Goal: Task Accomplishment & Management: Manage account settings

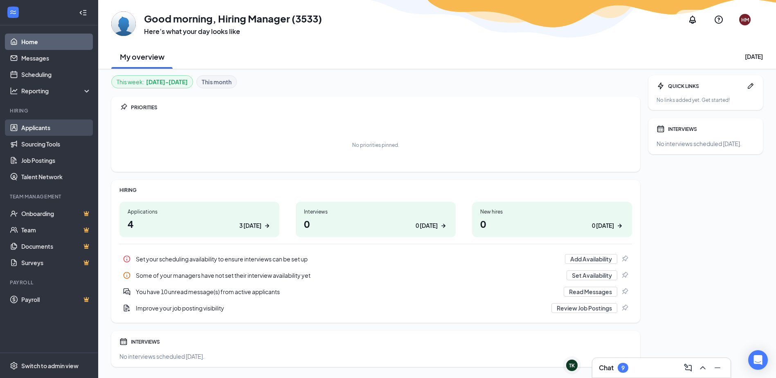
click at [39, 126] on link "Applicants" at bounding box center [56, 127] width 70 height 16
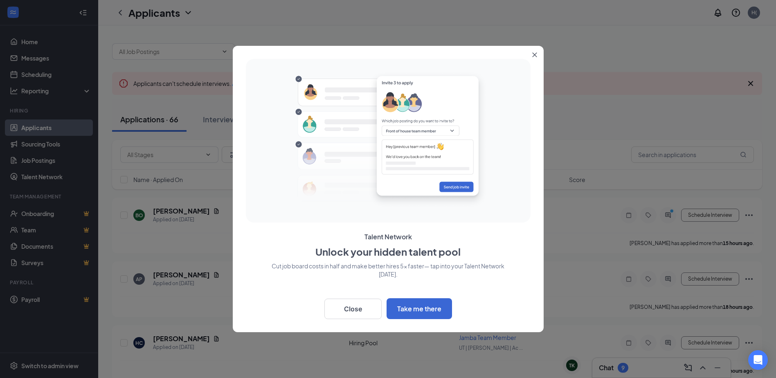
click at [533, 50] on button "Close" at bounding box center [536, 53] width 15 height 15
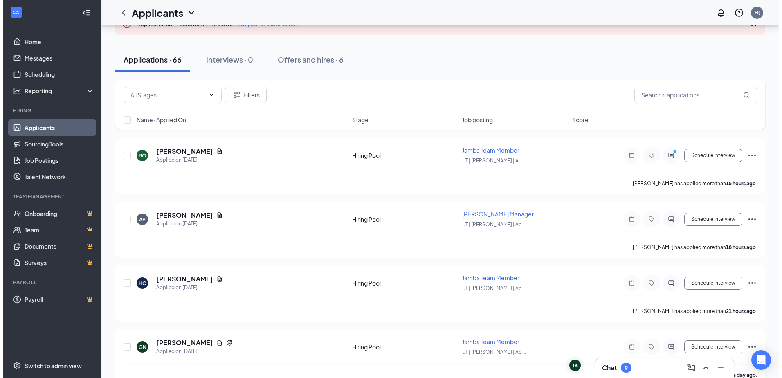
scroll to position [60, 0]
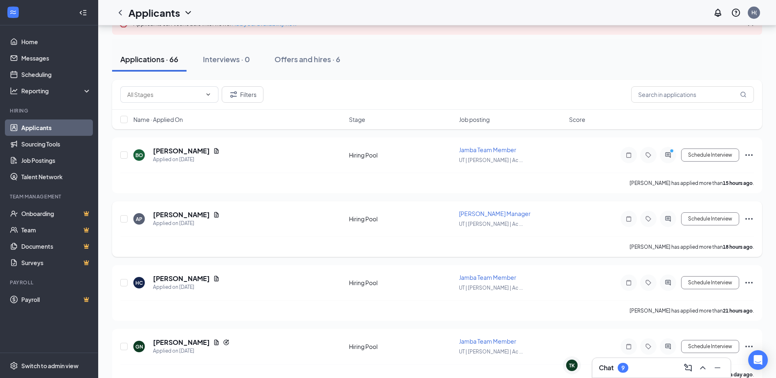
click at [231, 216] on div "AP [PERSON_NAME] Applied on [DATE]" at bounding box center [238, 218] width 211 height 17
click at [174, 215] on h5 "[PERSON_NAME]" at bounding box center [181, 214] width 57 height 9
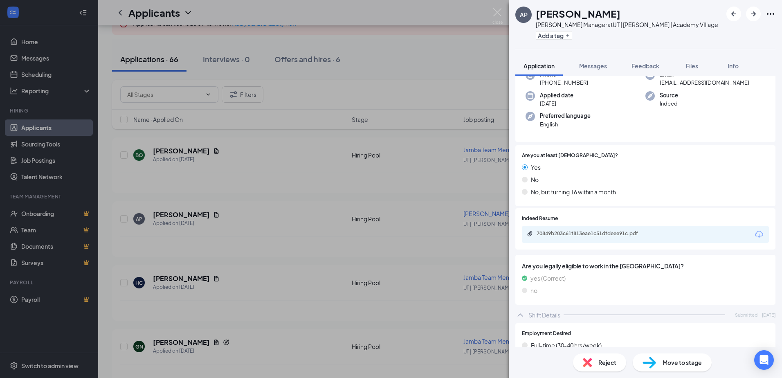
scroll to position [52, 0]
click at [666, 238] on div "70849b203c61f813eae1c51dfdeee91c.pdf" at bounding box center [645, 233] width 247 height 17
click at [620, 229] on div "70849b203c61f813eae1c51dfdeee91c.pdf" at bounding box center [593, 232] width 114 height 7
click at [598, 361] on span "Reject" at bounding box center [607, 362] width 18 height 9
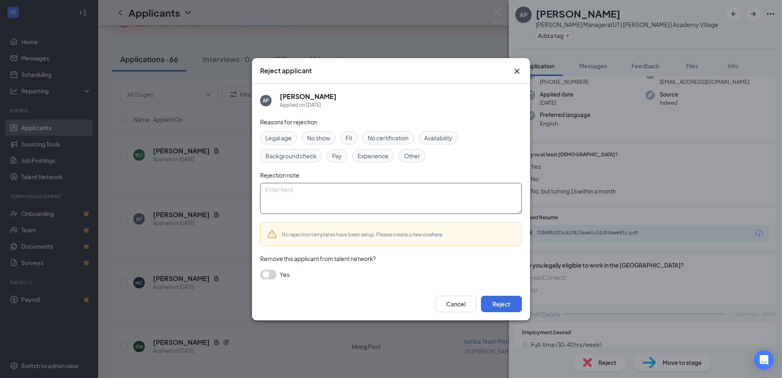
click at [318, 206] on textarea at bounding box center [391, 198] width 262 height 31
paste textarea "Thank you for your interest in the position at [GEOGRAPHIC_DATA]. After careful…"
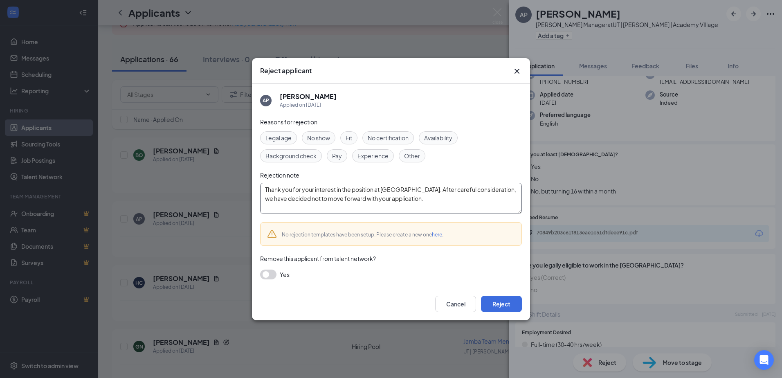
scroll to position [7, 0]
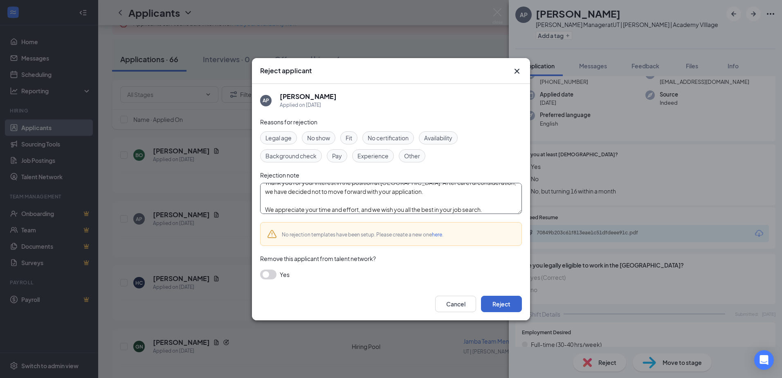
type textarea "Thank you for your interest in the position at [GEOGRAPHIC_DATA]. After careful…"
click at [506, 307] on button "Reject" at bounding box center [501, 304] width 41 height 16
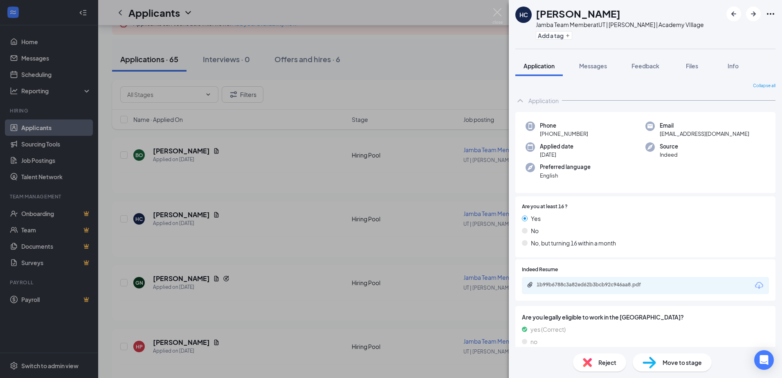
click at [681, 289] on div "1b99b6788c3a82ed62b3bcb92c946aa8.pdf" at bounding box center [645, 285] width 247 height 17
click at [634, 282] on div "1b99b6788c3a82ed62b3bcb92c946aa8.pdf" at bounding box center [593, 284] width 114 height 7
click at [751, 10] on icon "ArrowRight" at bounding box center [753, 14] width 10 height 10
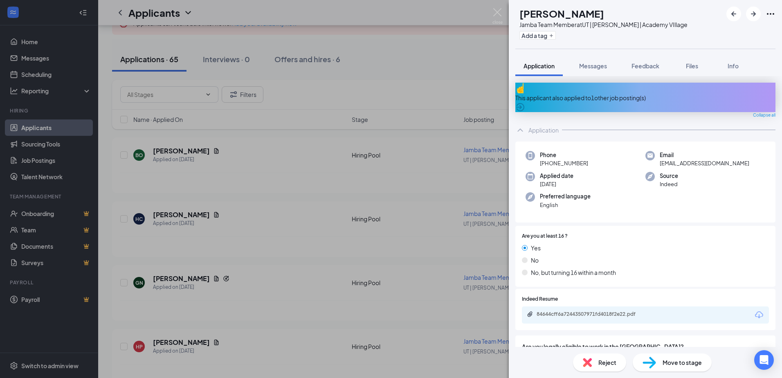
click at [712, 87] on div "This applicant also applied to 1 other job posting(s)" at bounding box center [645, 97] width 260 height 29
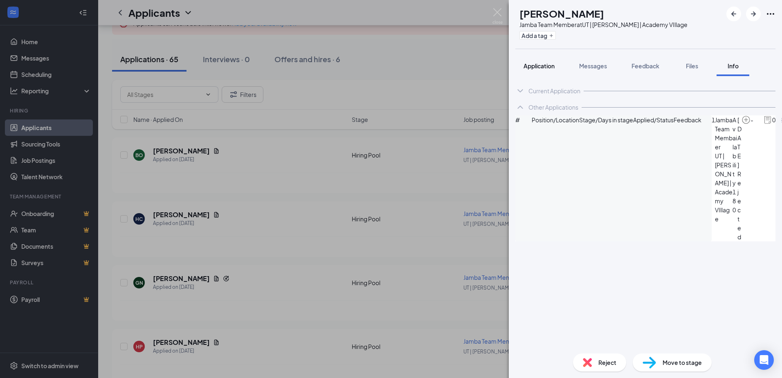
click at [538, 71] on button "Application" at bounding box center [538, 66] width 47 height 20
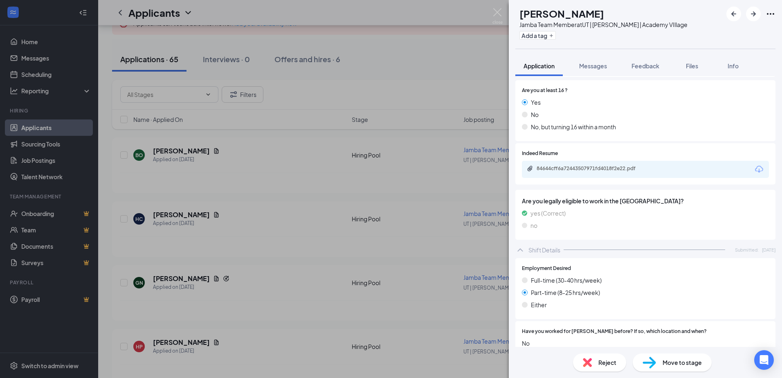
scroll to position [146, 0]
click at [601, 68] on span "Messages" at bounding box center [593, 65] width 28 height 7
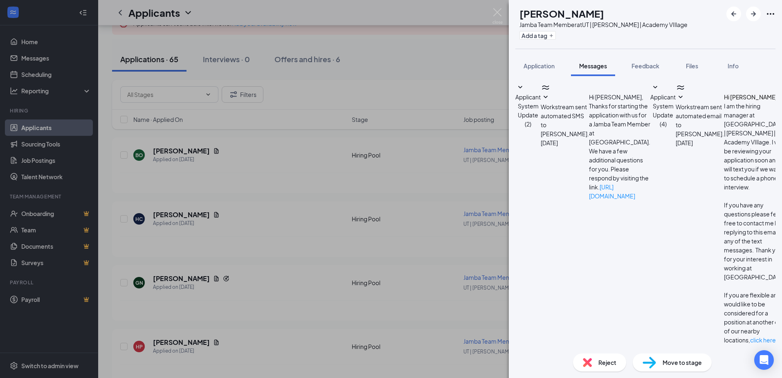
type textarea "Hello! We would like to set up a time for an interview. What day would work for…"
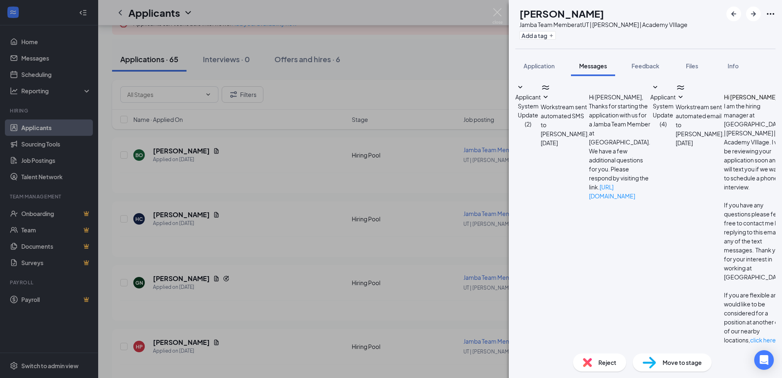
scroll to position [44, 0]
click at [755, 18] on icon "ArrowRight" at bounding box center [753, 14] width 10 height 10
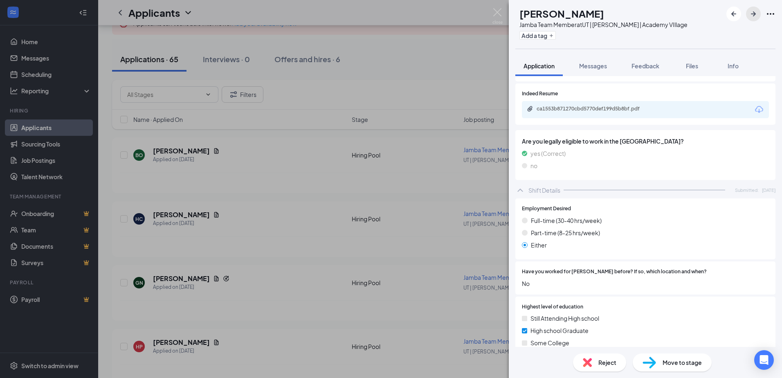
scroll to position [175, 0]
click at [637, 114] on div "ca1553b871270cbd5770def199d5b8bf.pdf" at bounding box center [593, 110] width 132 height 8
click at [587, 70] on button "Messages" at bounding box center [593, 66] width 44 height 20
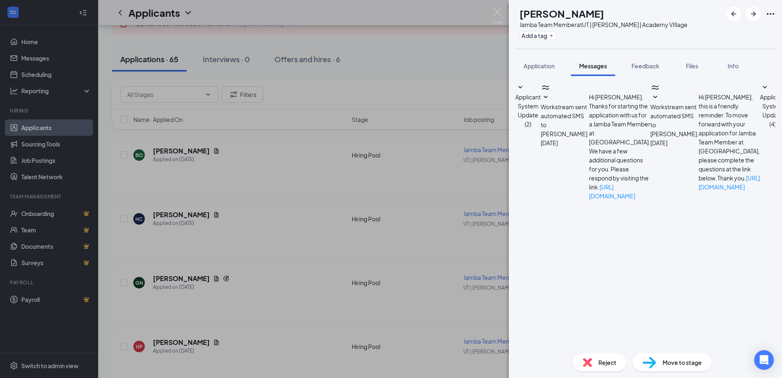
scroll to position [21, 0]
type textarea "Hello, we would like to set up an interview with you. What day would work for y…"
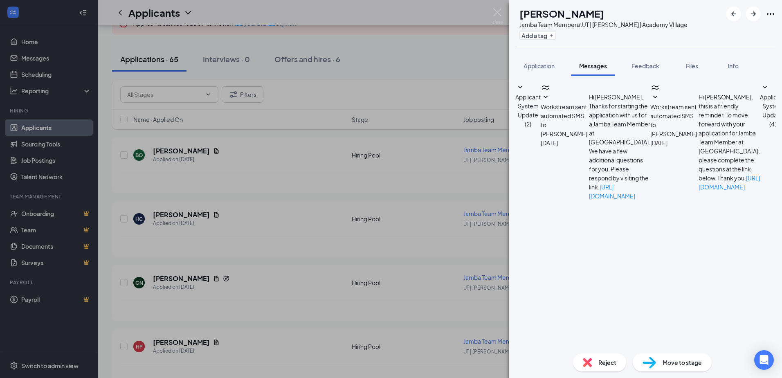
scroll to position [82, 0]
click at [751, 15] on icon "ArrowRight" at bounding box center [753, 14] width 10 height 10
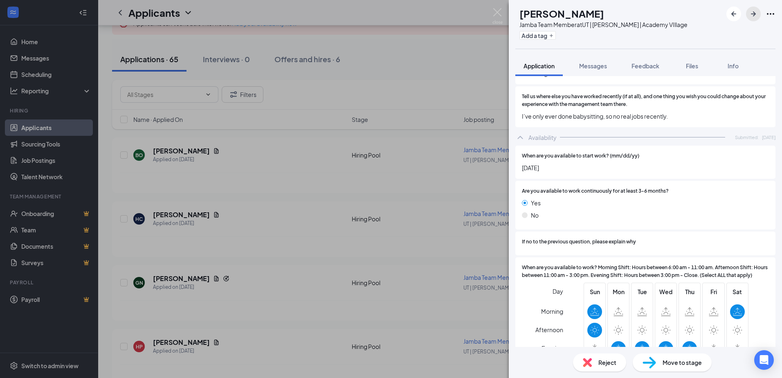
scroll to position [554, 0]
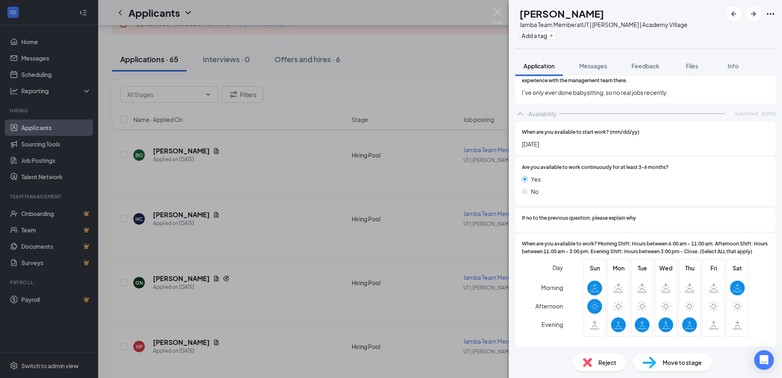
click at [605, 361] on span "Reject" at bounding box center [607, 362] width 18 height 9
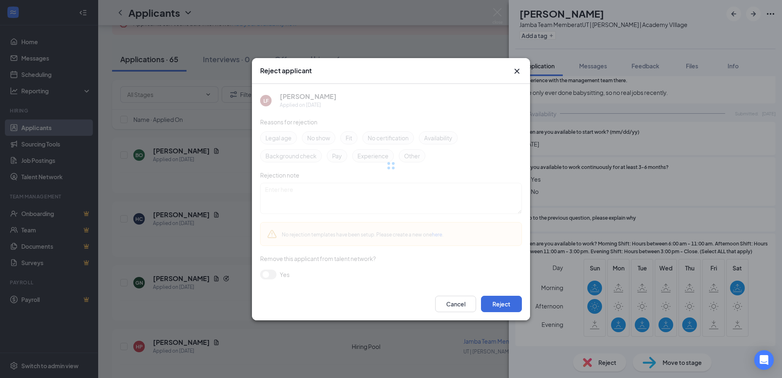
scroll to position [551, 0]
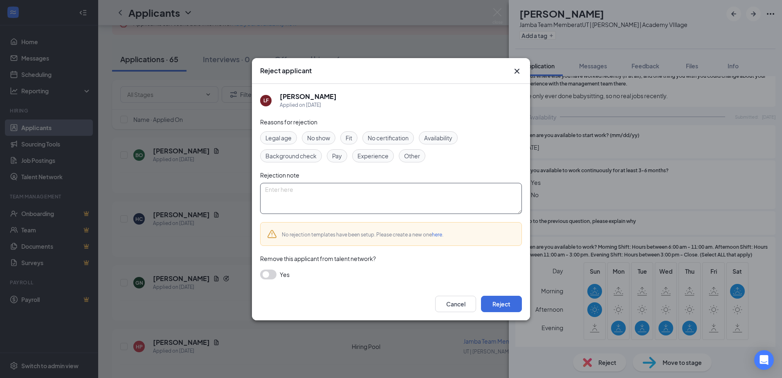
click at [442, 198] on textarea at bounding box center [391, 198] width 262 height 31
paste textarea "Thank you for your interest in the position at [GEOGRAPHIC_DATA]. After careful…"
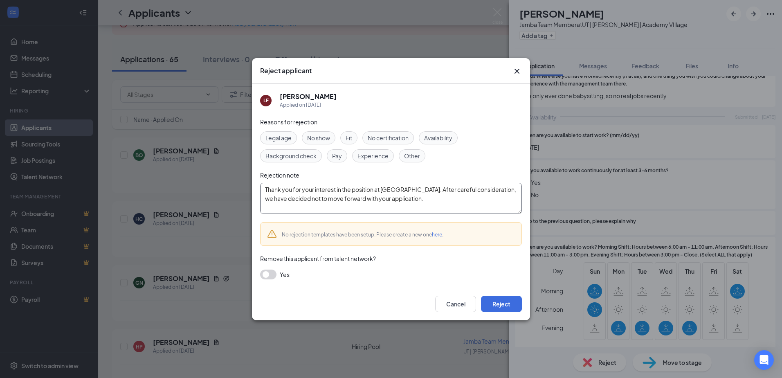
scroll to position [7, 0]
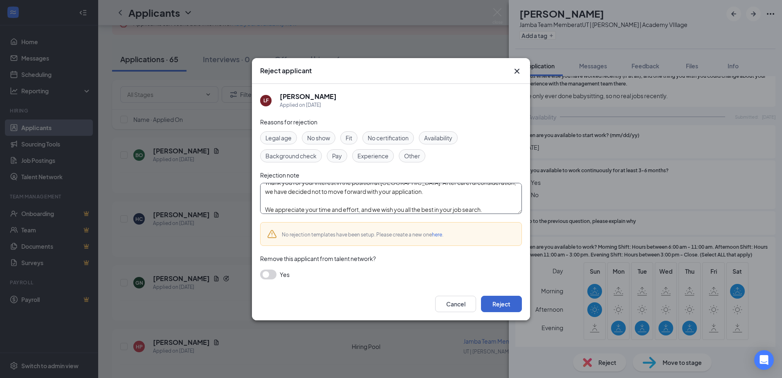
type textarea "Thank you for your interest in the position at [GEOGRAPHIC_DATA]. After careful…"
click at [504, 302] on button "Reject" at bounding box center [501, 304] width 41 height 16
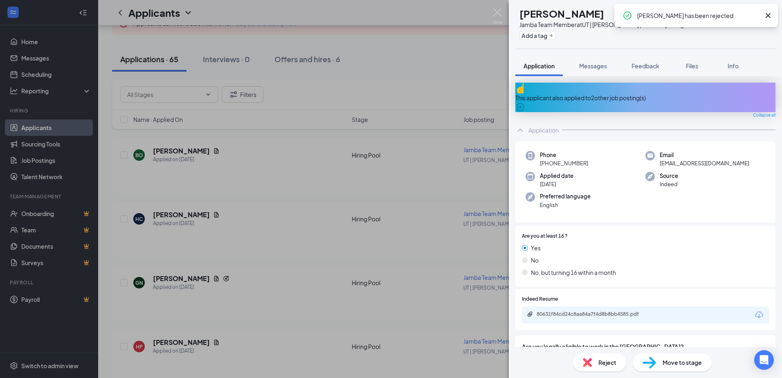
click at [656, 93] on div "This applicant also applied to 2 other job posting(s)" at bounding box center [645, 97] width 260 height 9
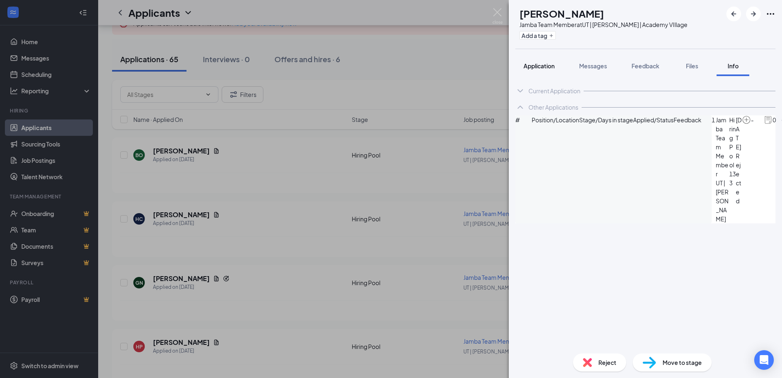
click at [536, 74] on button "Application" at bounding box center [538, 66] width 47 height 20
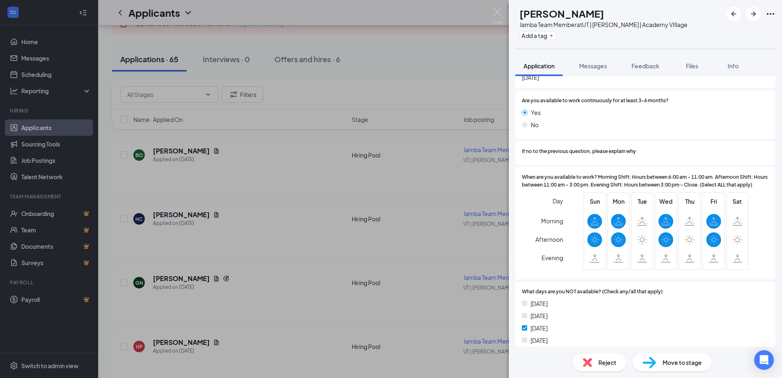
scroll to position [707, 0]
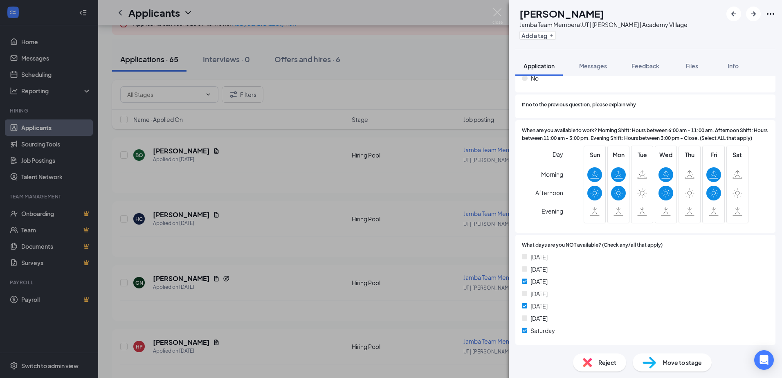
click at [603, 363] on span "Reject" at bounding box center [607, 362] width 18 height 9
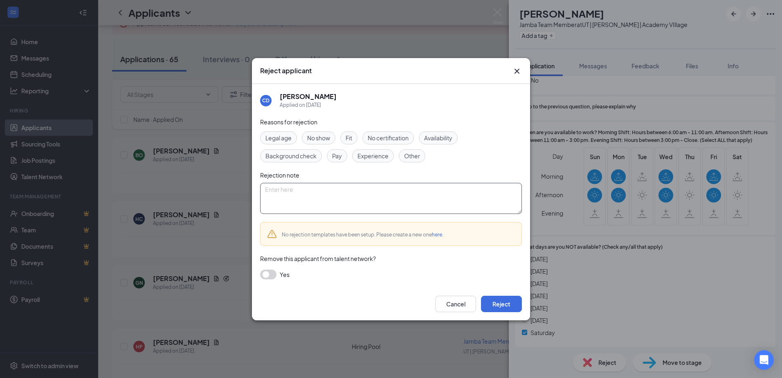
click at [443, 193] on textarea at bounding box center [391, 198] width 262 height 31
paste textarea "Thank you for your interest in the position at [GEOGRAPHIC_DATA]. After careful…"
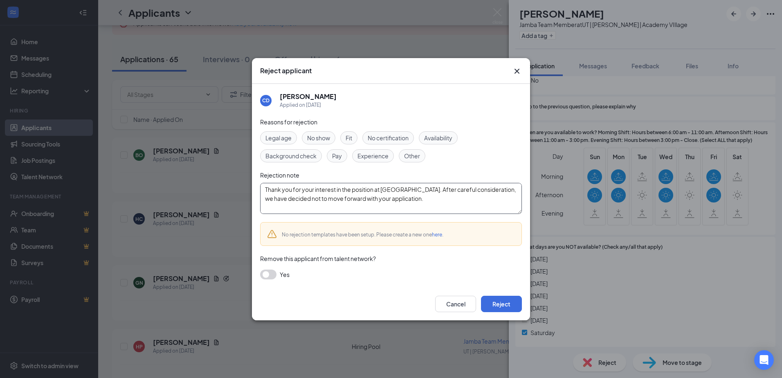
scroll to position [7, 0]
type textarea "Thank you for your interest in the position at [GEOGRAPHIC_DATA]. After careful…"
click at [511, 312] on div "Cancel Reject" at bounding box center [391, 303] width 278 height 33
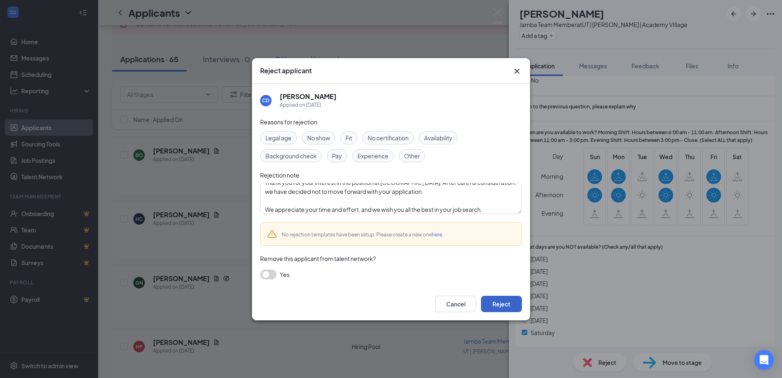
click at [502, 306] on button "Reject" at bounding box center [501, 304] width 41 height 16
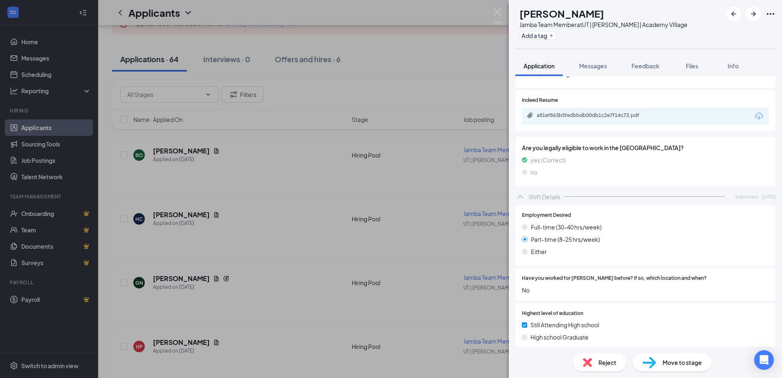
scroll to position [170, 0]
drag, startPoint x: 608, startPoint y: 362, endPoint x: 591, endPoint y: 370, distance: 18.6
click at [591, 370] on div "Reject" at bounding box center [599, 362] width 53 height 18
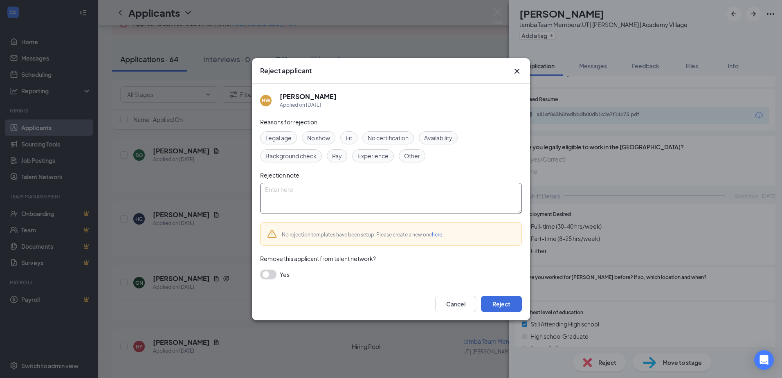
click at [452, 193] on textarea at bounding box center [391, 198] width 262 height 31
paste textarea "Thank you for your interest in the position at [GEOGRAPHIC_DATA]. After careful…"
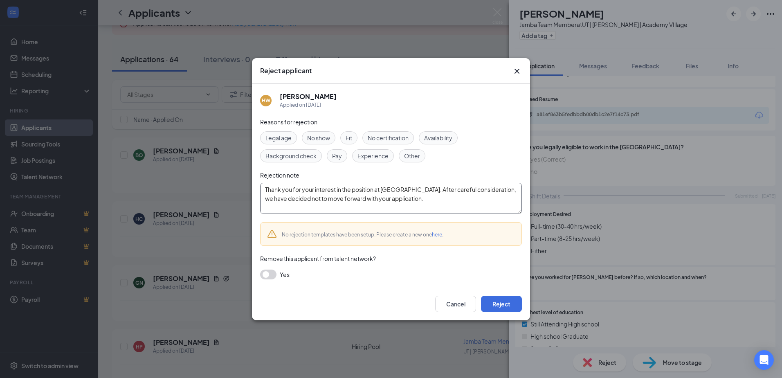
scroll to position [7, 0]
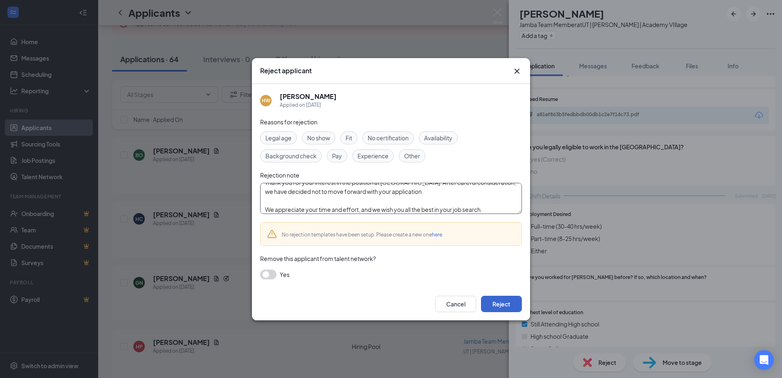
type textarea "Thank you for your interest in the position at [GEOGRAPHIC_DATA]. After careful…"
click at [509, 305] on button "Reject" at bounding box center [501, 304] width 41 height 16
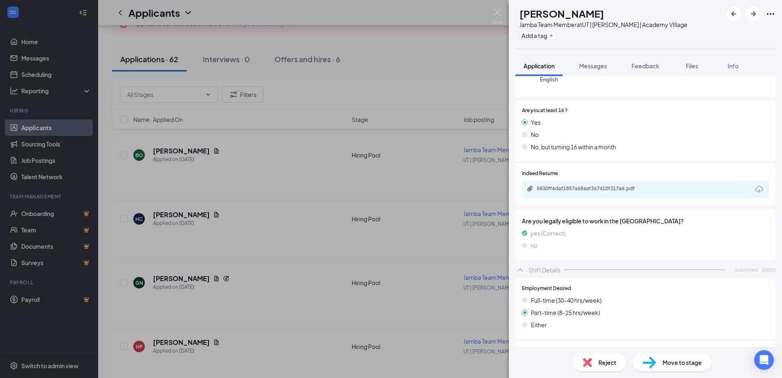
scroll to position [90, 0]
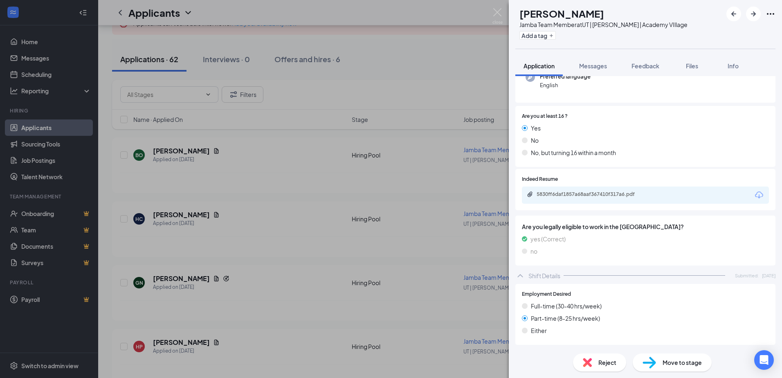
click at [672, 197] on div "5830ff6daf1857a68aaf367410f317a6.pdf" at bounding box center [645, 194] width 247 height 17
click at [634, 197] on div "5830ff6daf1857a68aaf367410f317a6.pdf" at bounding box center [593, 194] width 114 height 7
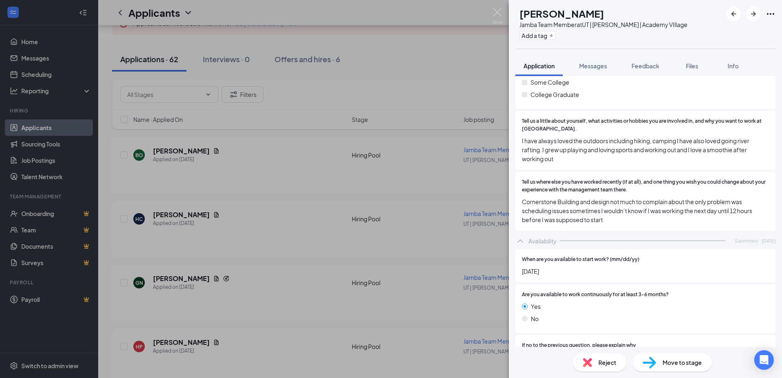
scroll to position [455, 0]
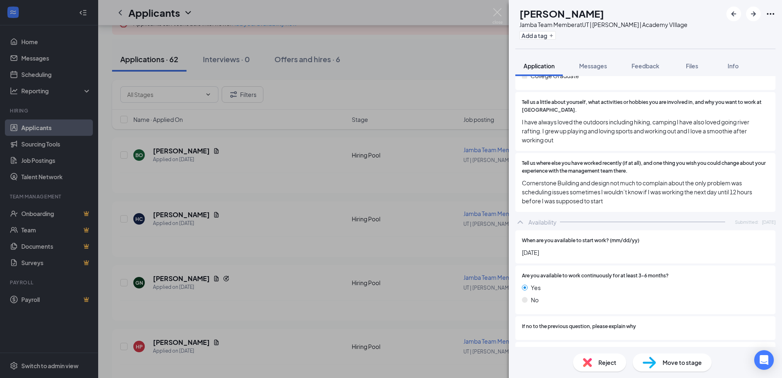
click at [611, 365] on span "Reject" at bounding box center [607, 362] width 18 height 9
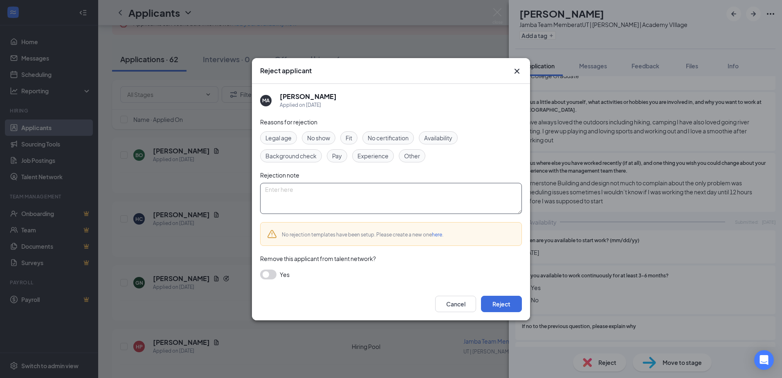
click at [415, 206] on textarea at bounding box center [391, 198] width 262 height 31
paste textarea "Thank you for your interest in the position at [GEOGRAPHIC_DATA]. After careful…"
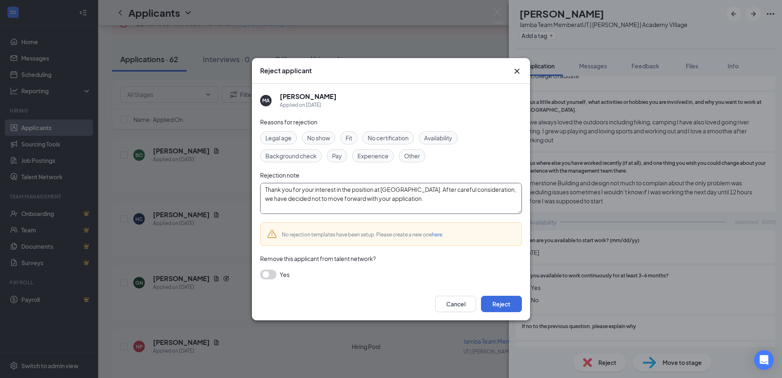
scroll to position [7, 0]
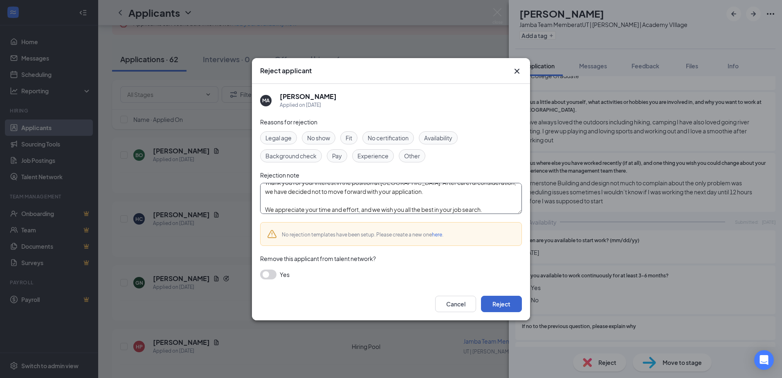
type textarea "Thank you for your interest in the position at [GEOGRAPHIC_DATA]. After careful…"
click at [502, 298] on button "Reject" at bounding box center [501, 304] width 41 height 16
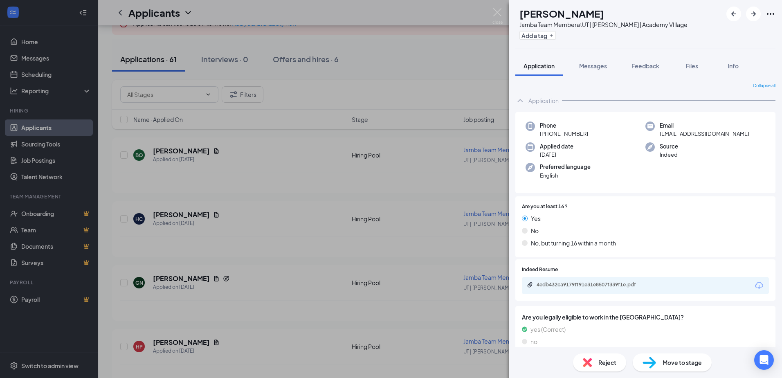
click at [664, 177] on div "Phone [PHONE_NUMBER] Email [EMAIL_ADDRESS][DOMAIN_NAME] Applied date [DATE] Sou…" at bounding box center [645, 152] width 260 height 81
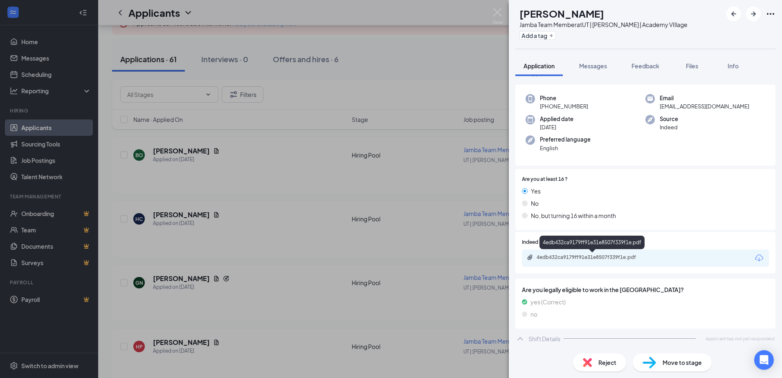
click at [647, 258] on div "4edb432ca9179ff91e31e8507f339f1e.pdf" at bounding box center [593, 257] width 114 height 7
click at [592, 352] on div "Reject Move to stage" at bounding box center [645, 362] width 273 height 31
click at [592, 361] on div "Reject" at bounding box center [599, 362] width 53 height 18
click at [593, 364] on div "Reject" at bounding box center [599, 362] width 53 height 18
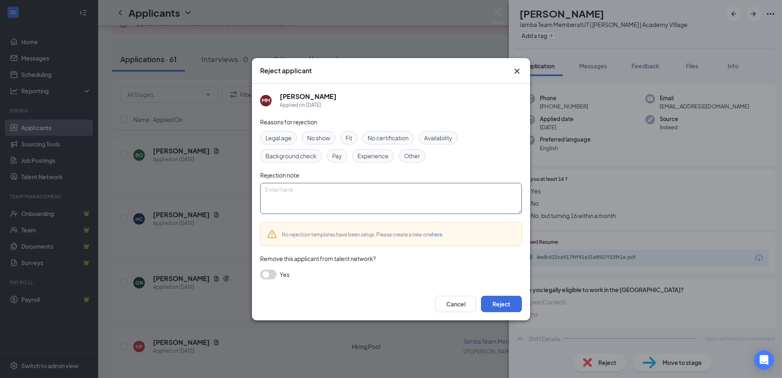
click at [392, 197] on textarea at bounding box center [391, 198] width 262 height 31
paste textarea "Thank you for your interest in the position at [GEOGRAPHIC_DATA]. After careful…"
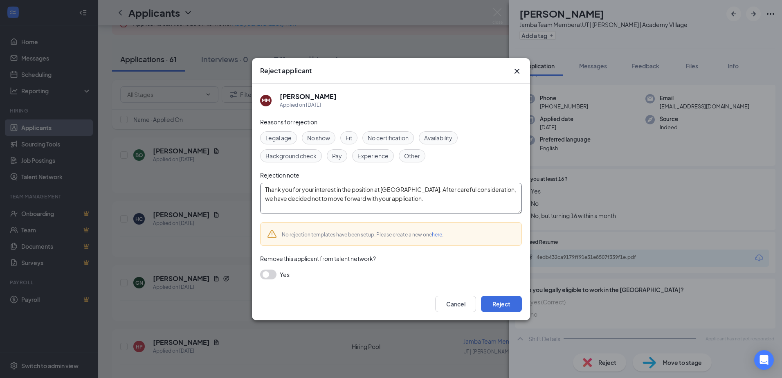
scroll to position [7, 0]
type textarea "Thank you for your interest in the position at [GEOGRAPHIC_DATA]. After careful…"
click at [444, 136] on span "Availability" at bounding box center [438, 137] width 28 height 9
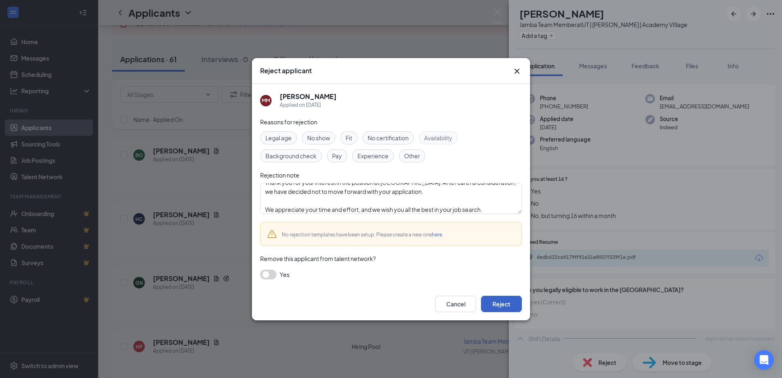
click at [504, 299] on button "Reject" at bounding box center [501, 304] width 41 height 16
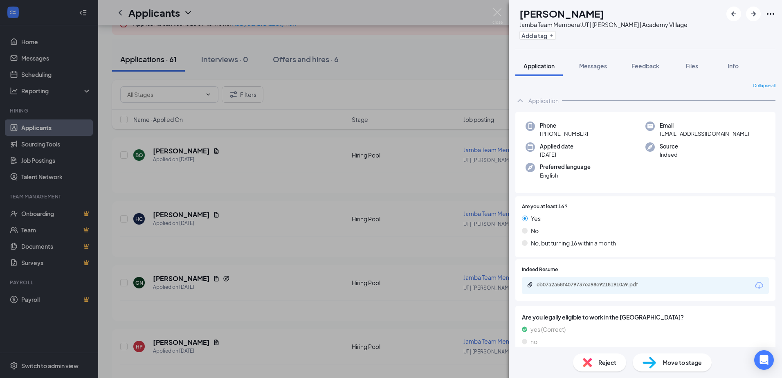
scroll to position [27, 0]
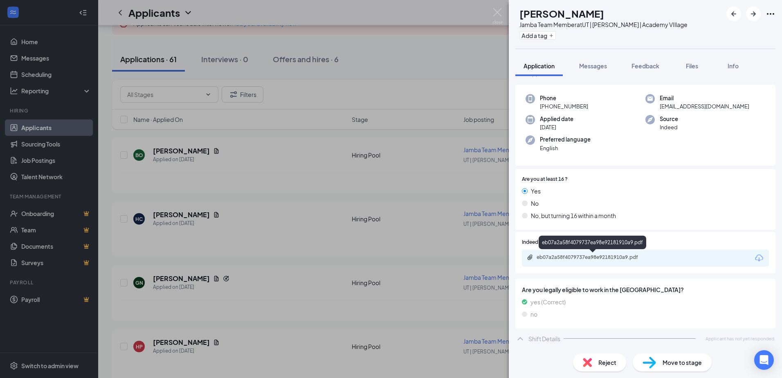
click at [652, 258] on div "eb07a2a58f4079737ea98e92181910a9.pdf" at bounding box center [593, 257] width 132 height 7
click at [598, 359] on span "Reject" at bounding box center [607, 362] width 18 height 9
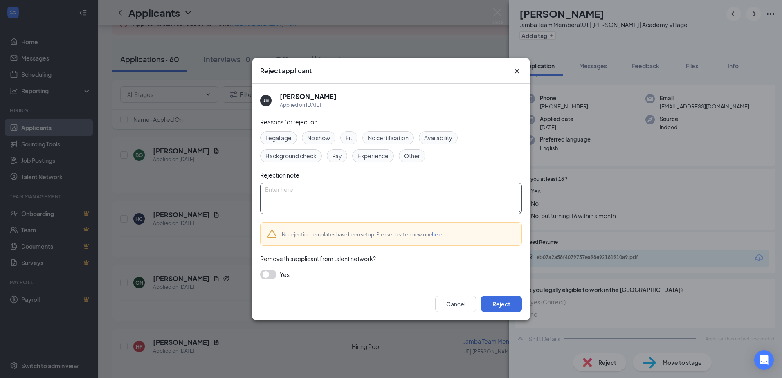
click at [439, 212] on textarea at bounding box center [391, 198] width 262 height 31
paste textarea "Thank you for your interest in the position at [GEOGRAPHIC_DATA]. After careful…"
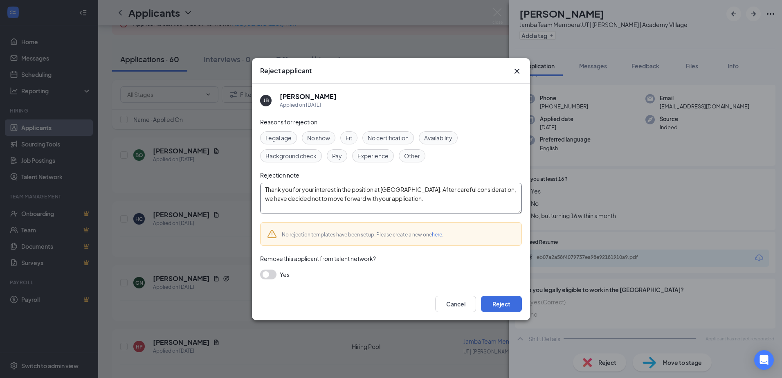
scroll to position [7, 0]
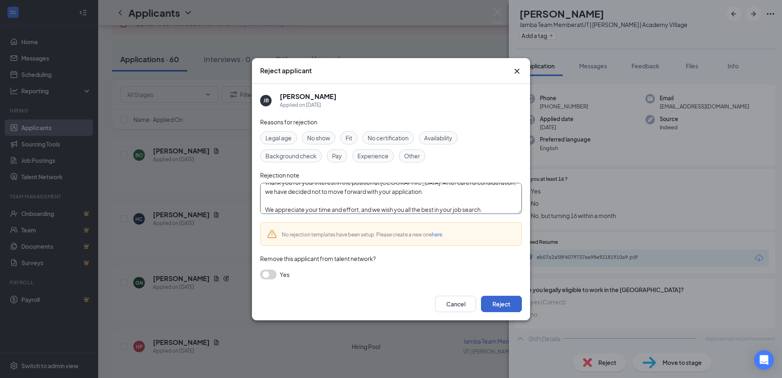
type textarea "Thank you for your interest in the position at [GEOGRAPHIC_DATA]. After careful…"
click at [508, 302] on button "Reject" at bounding box center [501, 304] width 41 height 16
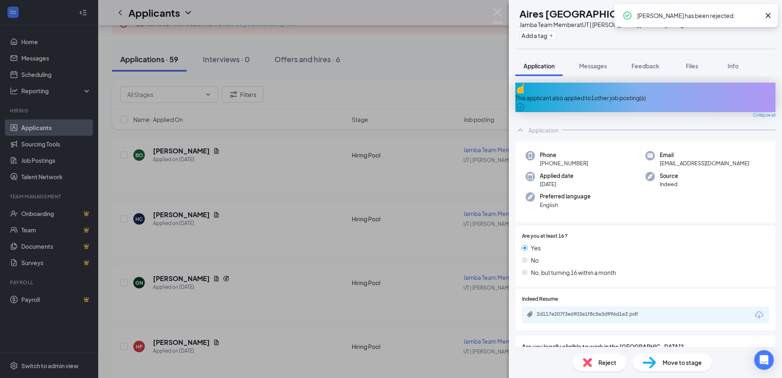
click at [607, 99] on div "This applicant also applied to 1 other job posting(s)" at bounding box center [645, 97] width 260 height 29
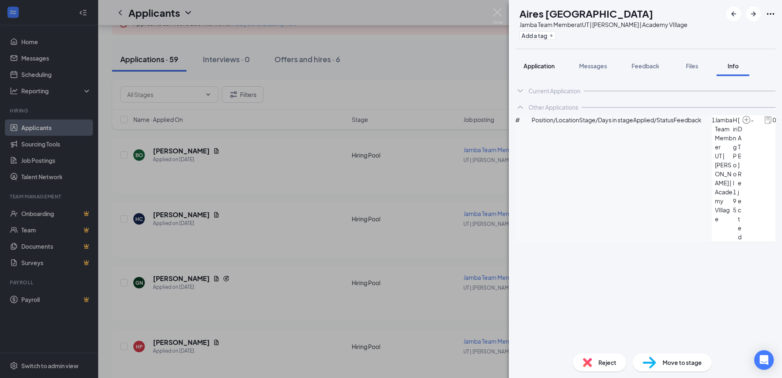
click at [545, 72] on button "Application" at bounding box center [538, 66] width 47 height 20
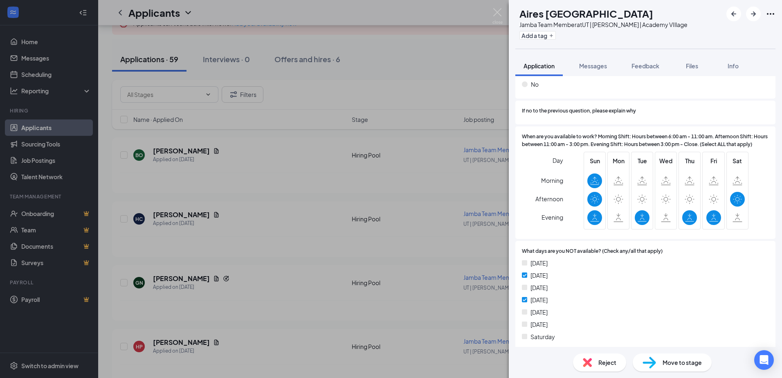
scroll to position [691, 0]
click at [598, 363] on span "Reject" at bounding box center [607, 362] width 18 height 9
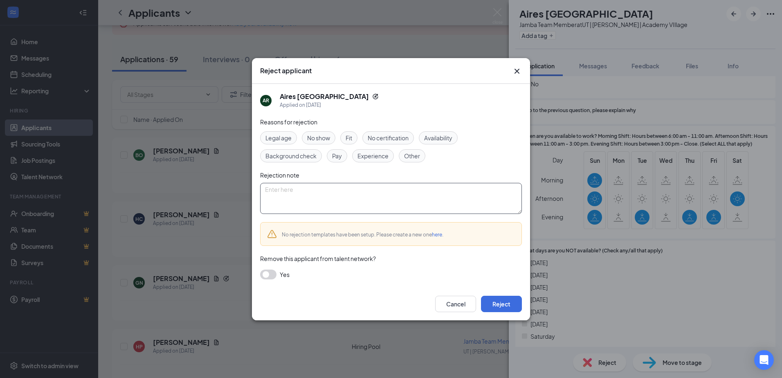
click at [443, 197] on textarea at bounding box center [391, 198] width 262 height 31
paste textarea "Thank you for your interest in the position at [GEOGRAPHIC_DATA]. After careful…"
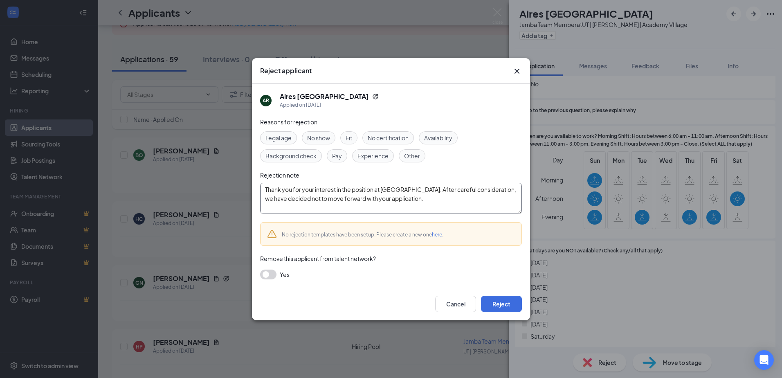
scroll to position [7, 0]
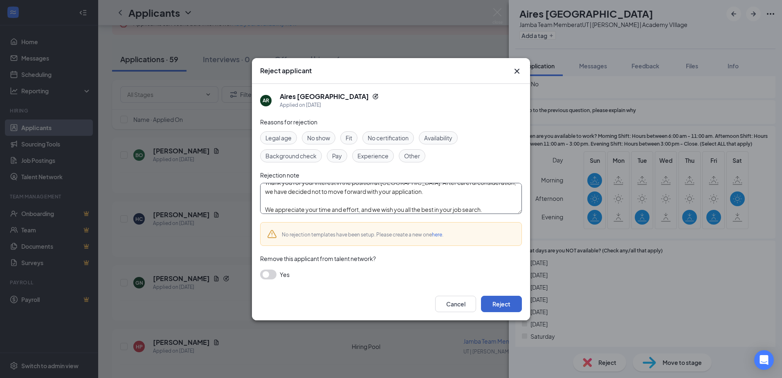
type textarea "Thank you for your interest in the position at [GEOGRAPHIC_DATA]. After careful…"
click at [510, 305] on button "Reject" at bounding box center [501, 304] width 41 height 16
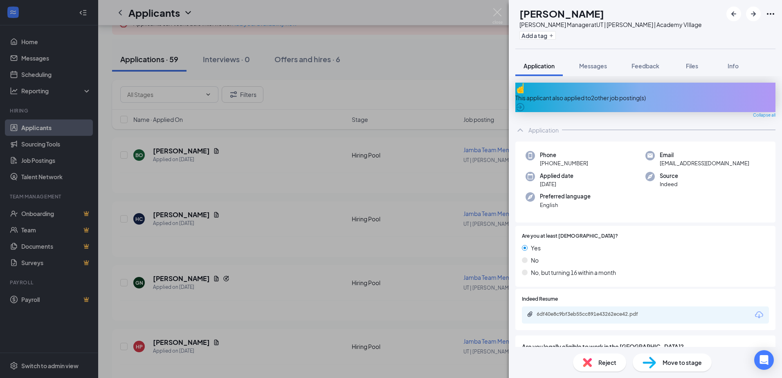
click at [601, 93] on div "This applicant also applied to 2 other job posting(s)" at bounding box center [645, 97] width 260 height 9
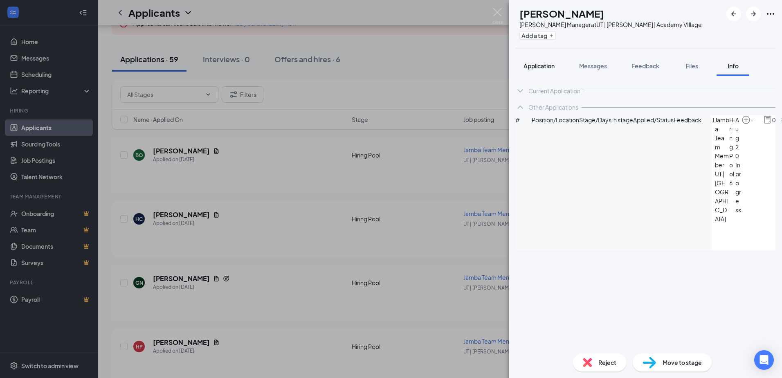
click at [529, 69] on div "Application" at bounding box center [538, 66] width 31 height 8
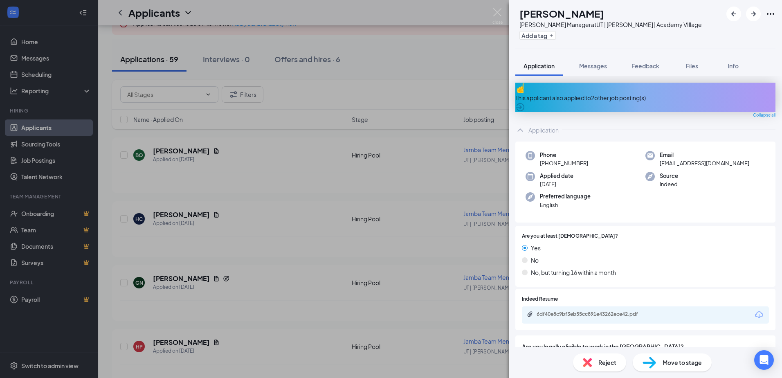
click at [599, 369] on div "Reject" at bounding box center [599, 362] width 53 height 18
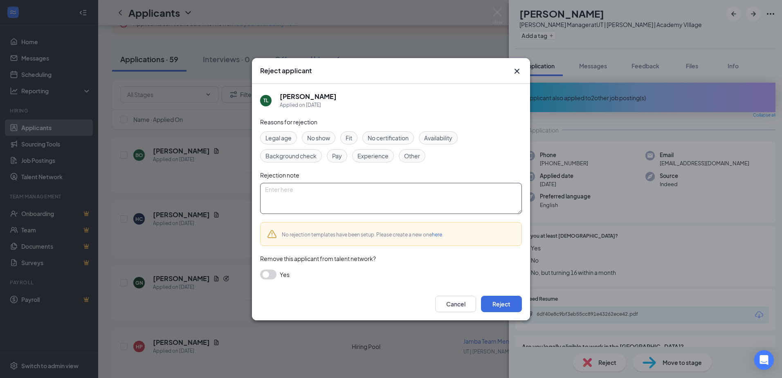
click at [455, 202] on textarea at bounding box center [391, 198] width 262 height 31
paste textarea "Thank you for your interest in the position at [GEOGRAPHIC_DATA]. After careful…"
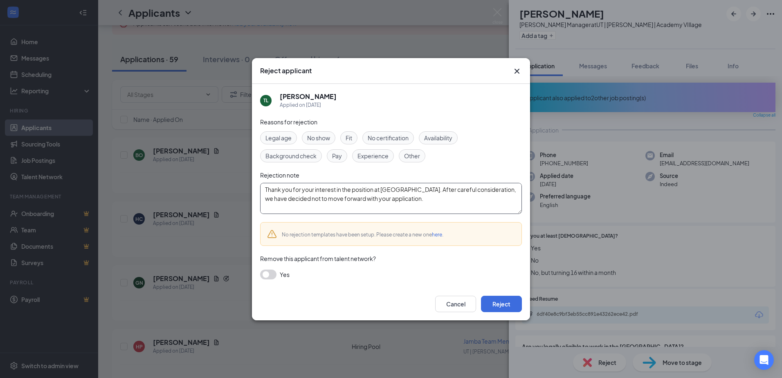
scroll to position [7, 0]
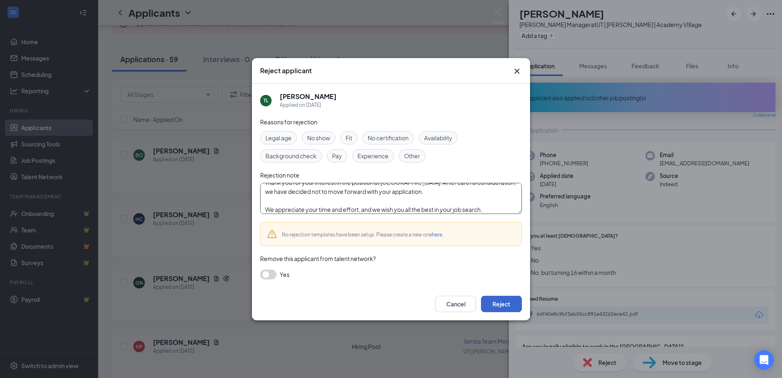
type textarea "Thank you for your interest in the position at [GEOGRAPHIC_DATA]. After careful…"
click at [500, 300] on button "Reject" at bounding box center [501, 304] width 41 height 16
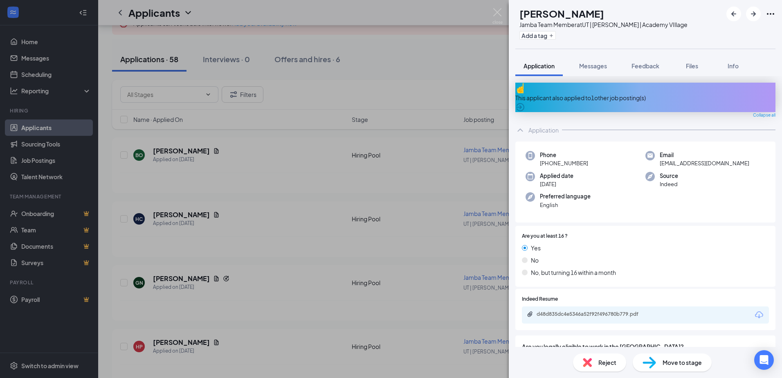
click at [632, 99] on div "This applicant also applied to 1 other job posting(s)" at bounding box center [645, 97] width 260 height 29
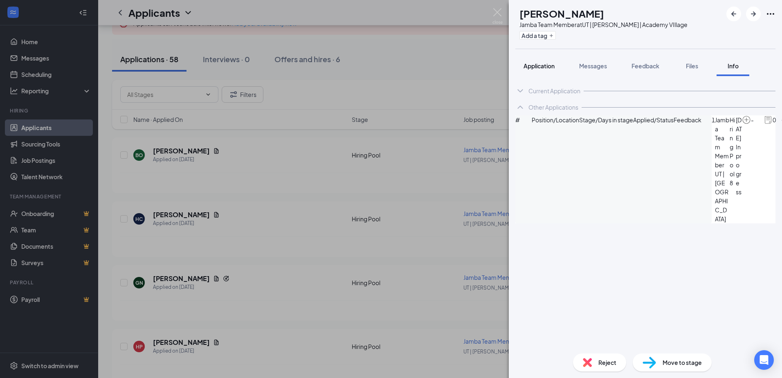
click at [538, 69] on span "Application" at bounding box center [538, 65] width 31 height 7
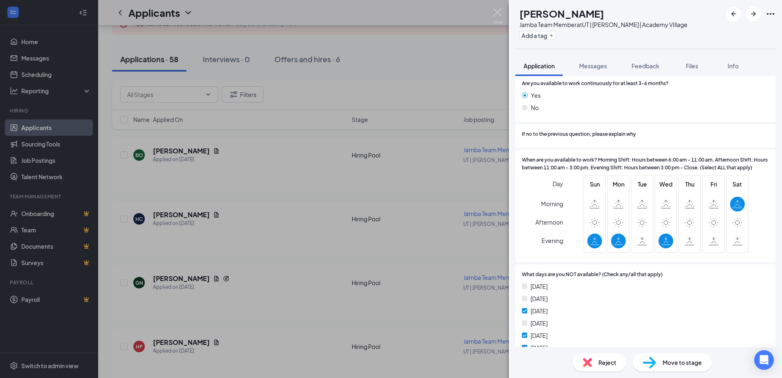
scroll to position [680, 0]
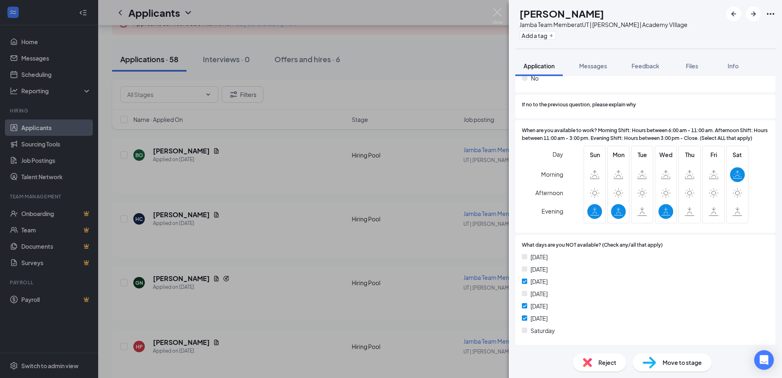
click at [614, 355] on div "Reject" at bounding box center [599, 362] width 53 height 18
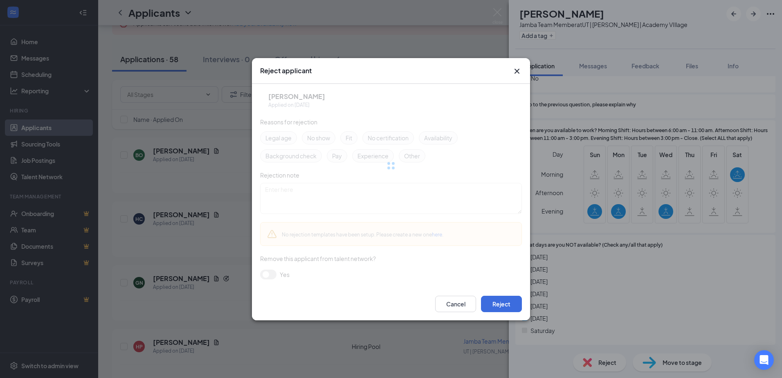
scroll to position [677, 0]
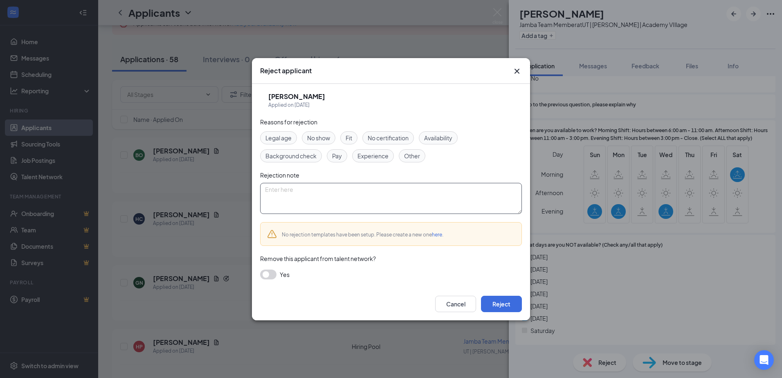
click at [448, 211] on textarea at bounding box center [391, 198] width 262 height 31
paste textarea "Thank you for your interest in the position at [GEOGRAPHIC_DATA]. After careful…"
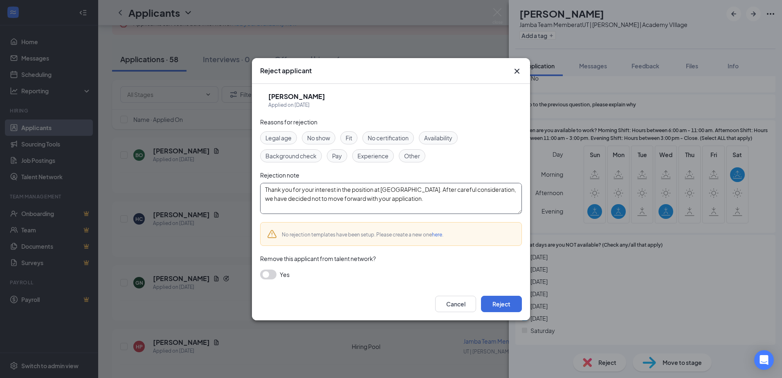
scroll to position [7, 0]
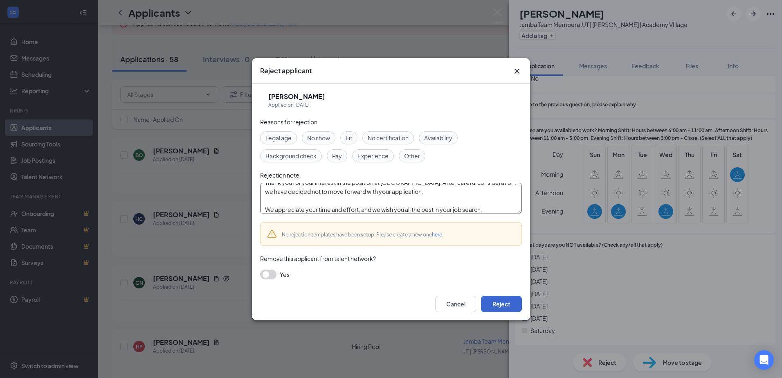
type textarea "Thank you for your interest in the position at [GEOGRAPHIC_DATA]. After careful…"
click at [507, 304] on button "Reject" at bounding box center [501, 304] width 41 height 16
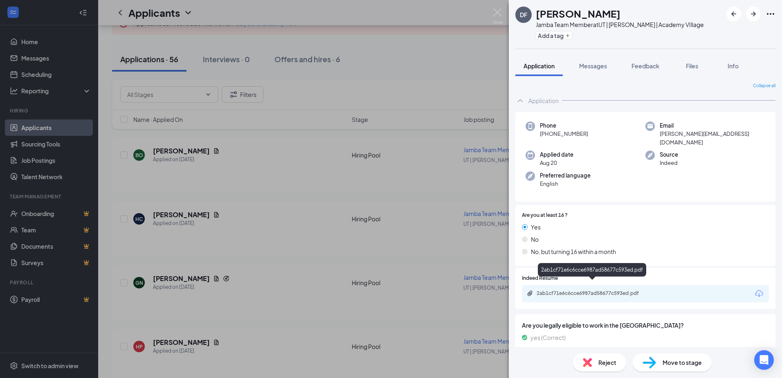
click at [615, 290] on div "2ab1cf71e6c6cce6987ad58677c593ed.pdf" at bounding box center [593, 293] width 114 height 7
click at [608, 365] on span "Reject" at bounding box center [607, 362] width 18 height 9
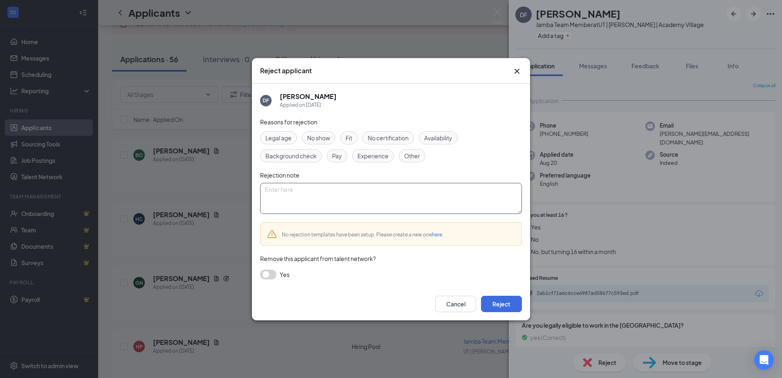
click at [407, 190] on textarea at bounding box center [391, 198] width 262 height 31
paste textarea "Thank you for your interest in the position at [GEOGRAPHIC_DATA]. After careful…"
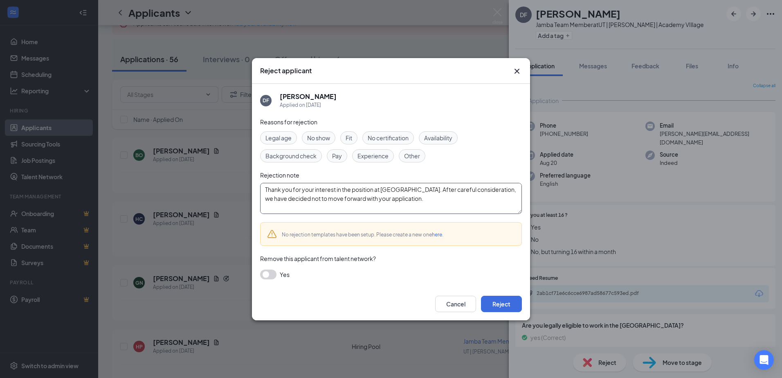
scroll to position [7, 0]
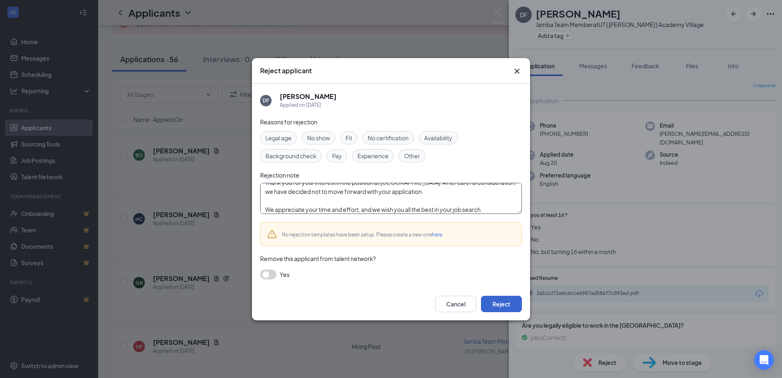
type textarea "Thank you for your interest in the position at [GEOGRAPHIC_DATA]. After careful…"
click at [511, 308] on button "Reject" at bounding box center [501, 304] width 41 height 16
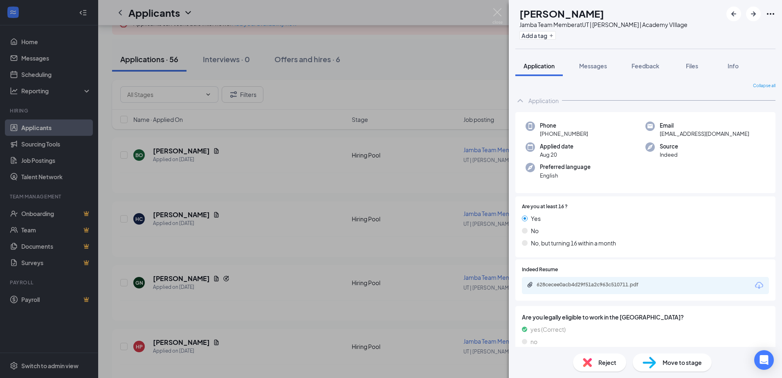
scroll to position [27, 0]
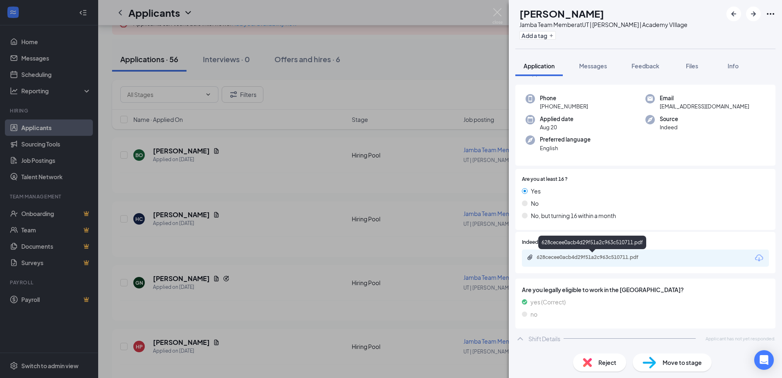
click at [636, 260] on div "628cecee0acb4d29f51a2c963c510711.pdf" at bounding box center [593, 257] width 114 height 7
click at [594, 366] on div "Reject" at bounding box center [599, 362] width 53 height 18
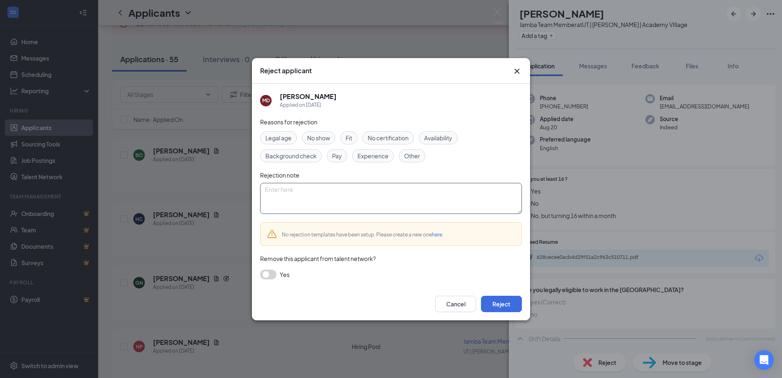
click at [449, 191] on textarea at bounding box center [391, 198] width 262 height 31
paste textarea "Thank you for your interest in the position at [GEOGRAPHIC_DATA]. After careful…"
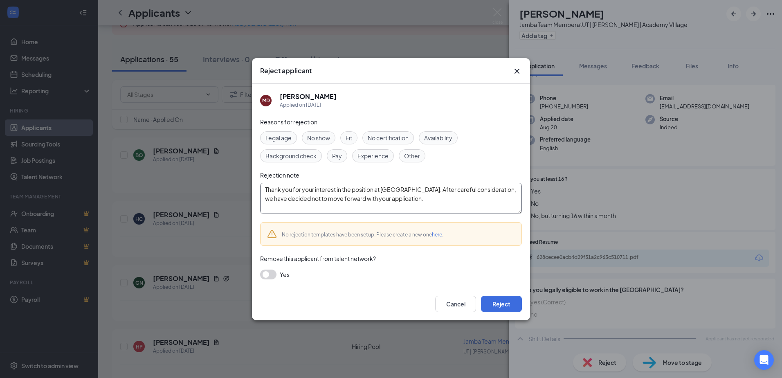
scroll to position [7, 0]
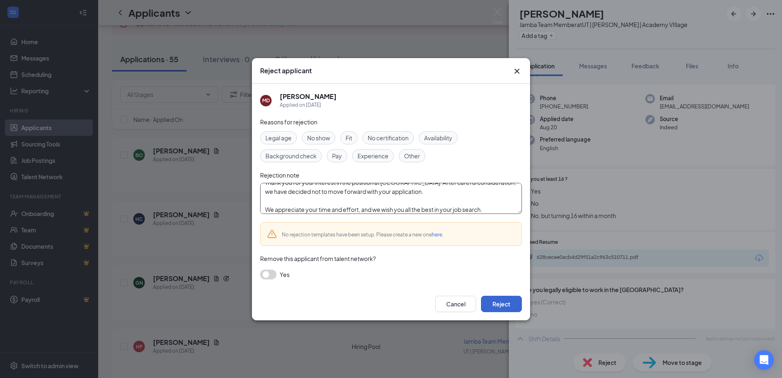
type textarea "Thank you for your interest in the position at [GEOGRAPHIC_DATA]. After careful…"
click at [511, 305] on button "Reject" at bounding box center [501, 304] width 41 height 16
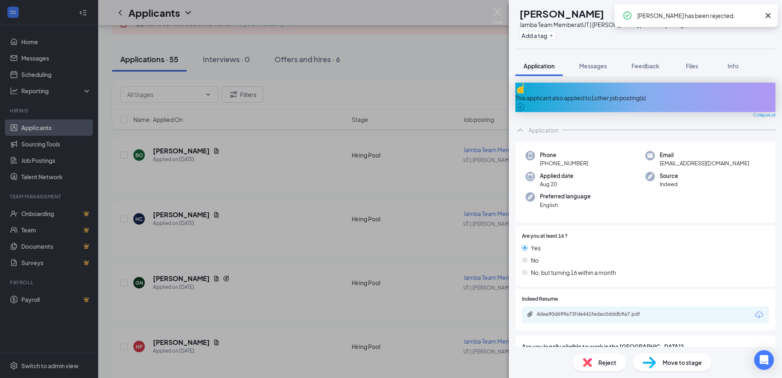
scroll to position [50, 0]
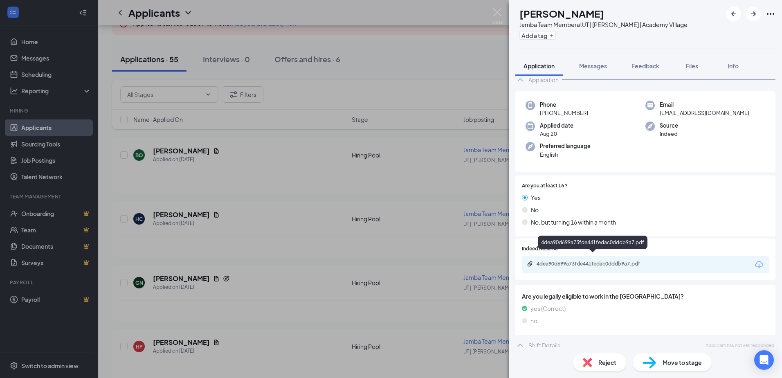
click at [587, 260] on div "4dea90d699a73fde441fedac0dddb9a7.pdf" at bounding box center [593, 263] width 114 height 7
click at [594, 365] on div "Reject" at bounding box center [599, 362] width 53 height 18
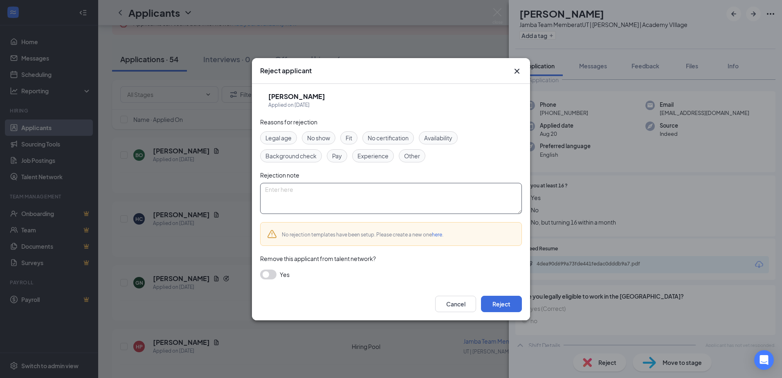
click at [460, 211] on textarea at bounding box center [391, 198] width 262 height 31
click at [462, 298] on button "Cancel" at bounding box center [455, 304] width 41 height 16
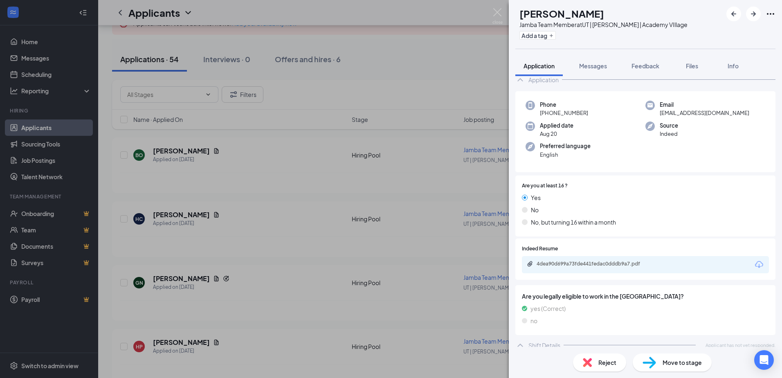
scroll to position [0, 0]
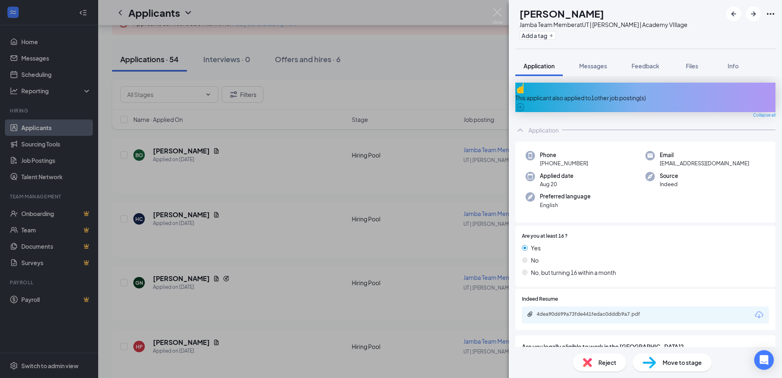
click at [591, 93] on div "This applicant also applied to 1 other job posting(s)" at bounding box center [645, 97] width 260 height 9
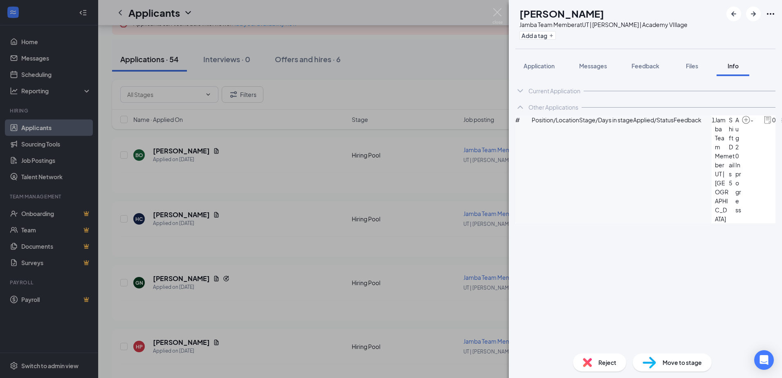
click at [605, 360] on span "Reject" at bounding box center [607, 362] width 18 height 9
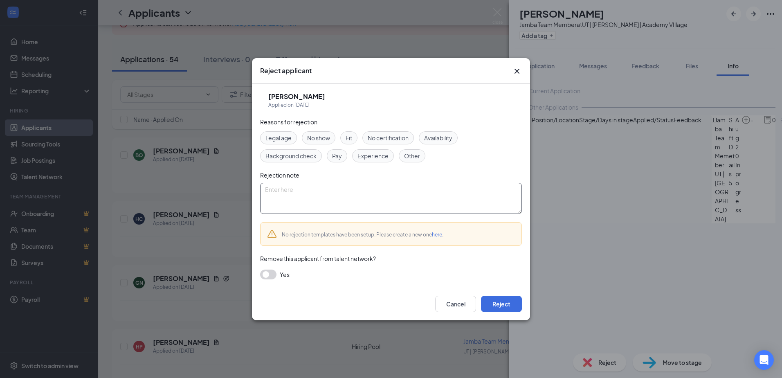
click at [493, 208] on textarea at bounding box center [391, 198] width 262 height 31
paste textarea "Thank you for your interest in the position at [GEOGRAPHIC_DATA]. After careful…"
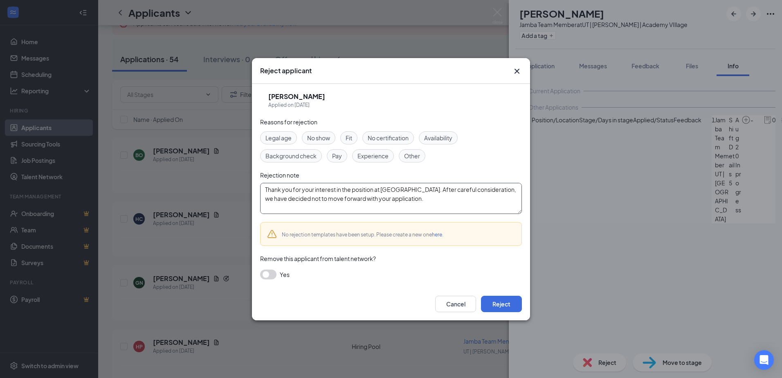
scroll to position [7, 0]
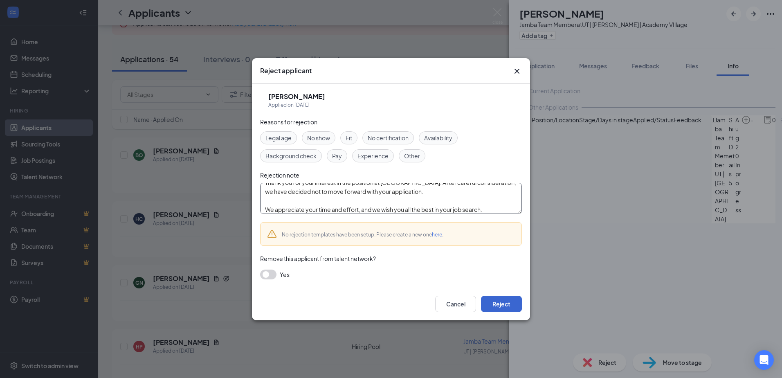
type textarea "Thank you for your interest in the position at [GEOGRAPHIC_DATA]. After careful…"
click at [498, 304] on button "Reject" at bounding box center [501, 304] width 41 height 16
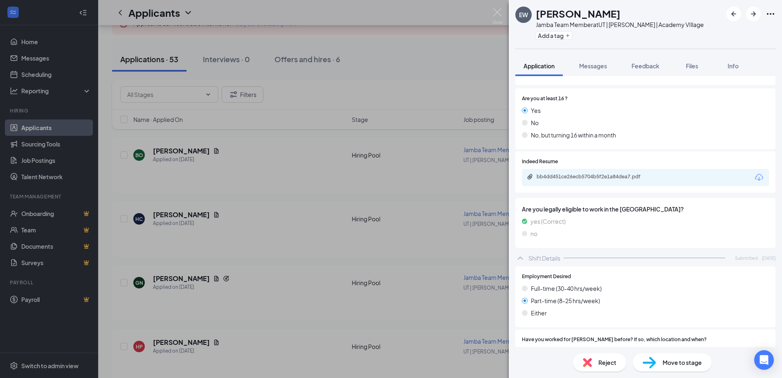
scroll to position [108, 0]
click at [626, 179] on div "bb4dd451ce26ecb5704b5f2e1a84dea7.pdf" at bounding box center [593, 177] width 114 height 7
click at [601, 63] on span "Messages" at bounding box center [593, 65] width 28 height 7
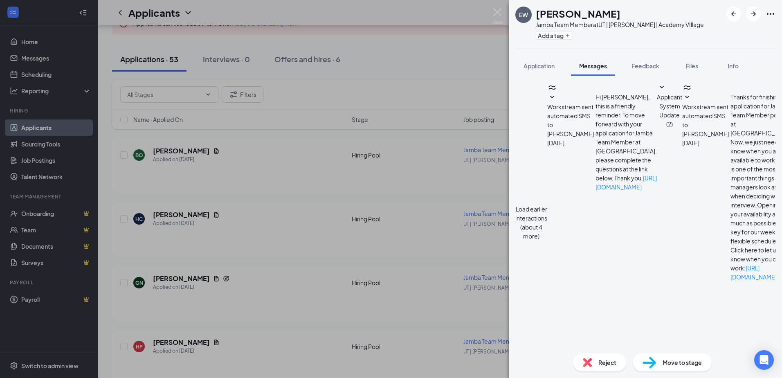
type textarea "Hello, we would like to set up an interview with you. What day would work for y…"
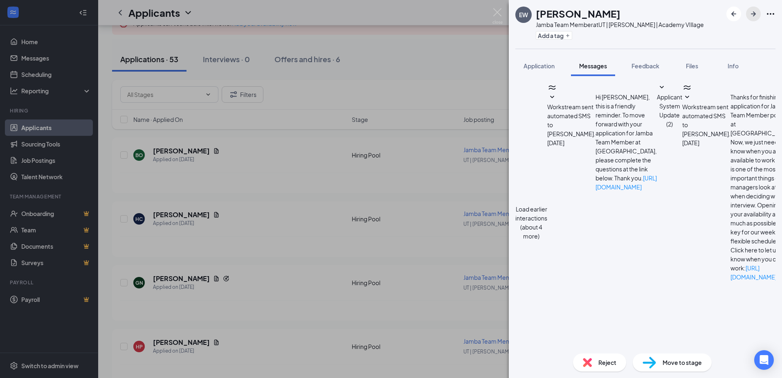
click at [755, 11] on icon "ArrowRight" at bounding box center [753, 14] width 10 height 10
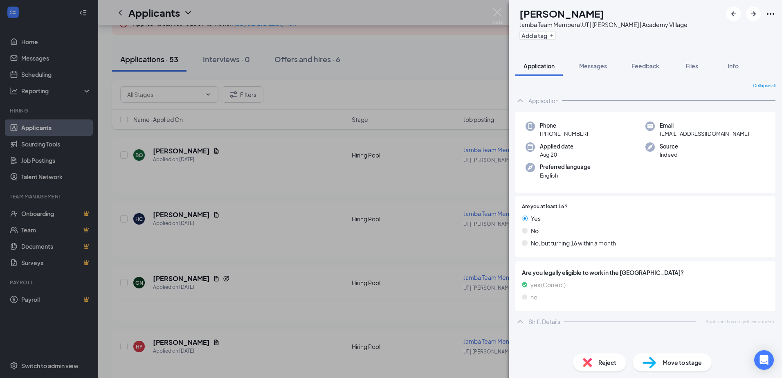
click at [599, 360] on span "Reject" at bounding box center [607, 362] width 18 height 9
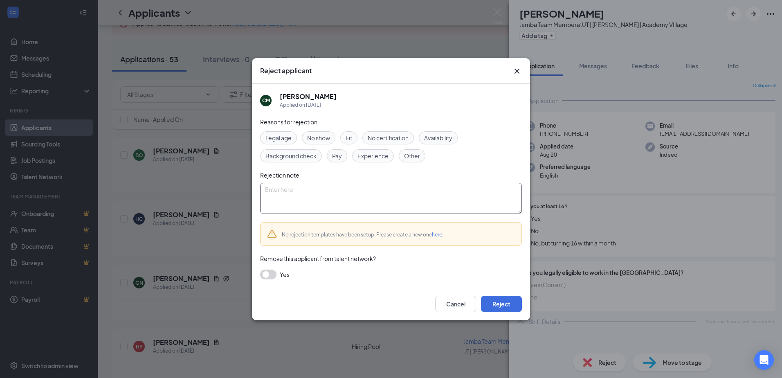
click at [445, 197] on textarea at bounding box center [391, 198] width 262 height 31
paste textarea "Thank you for your interest in the position at [GEOGRAPHIC_DATA]. After careful…"
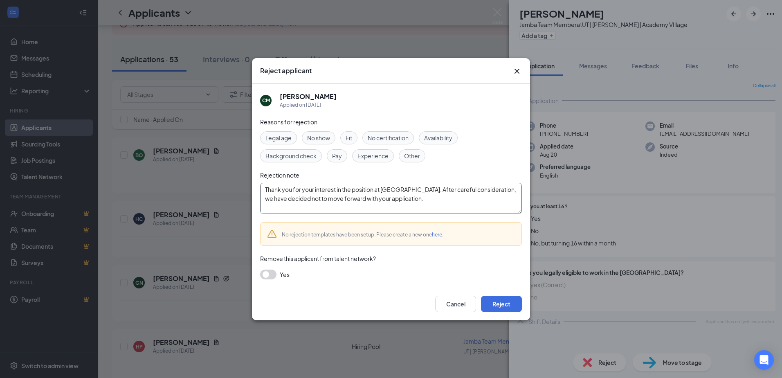
scroll to position [7, 0]
type textarea "Thank you for your interest in the position at [GEOGRAPHIC_DATA]. After careful…"
click at [435, 139] on span "Availability" at bounding box center [438, 137] width 28 height 9
click at [385, 155] on span "Experience" at bounding box center [372, 155] width 31 height 9
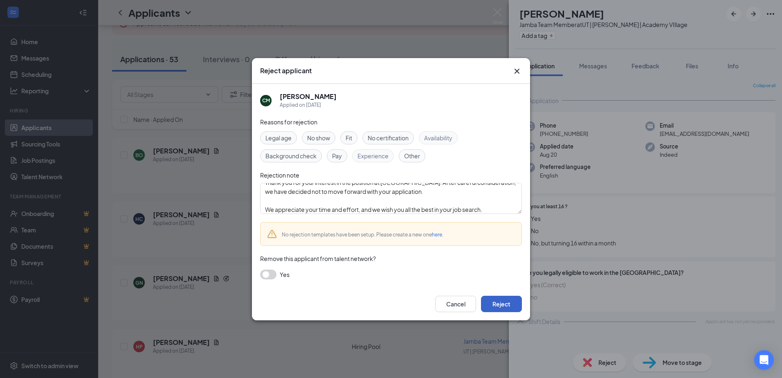
click at [500, 306] on button "Reject" at bounding box center [501, 304] width 41 height 16
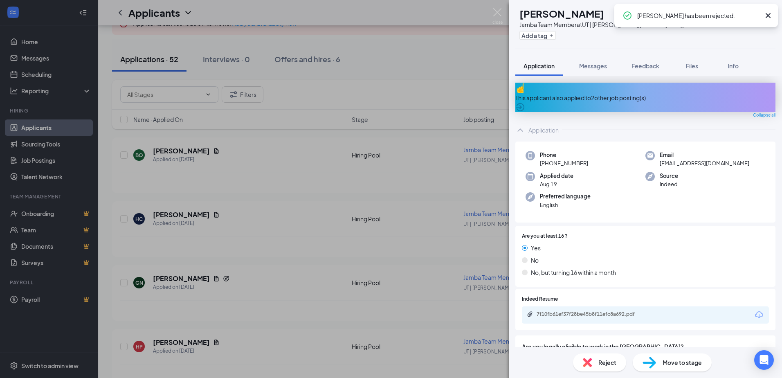
click at [615, 93] on div "This applicant also applied to 2 other job posting(s)" at bounding box center [645, 97] width 260 height 9
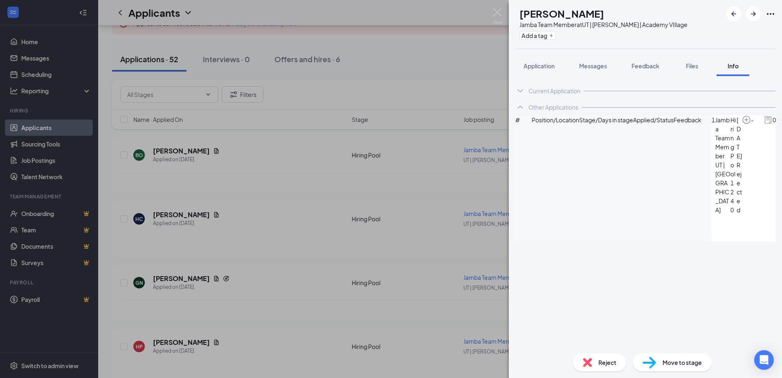
click at [553, 76] on div "Current Application Phone [PHONE_NUMBER] Email [EMAIL_ADDRESS][DOMAIN_NAME] App…" at bounding box center [645, 211] width 273 height 271
click at [544, 61] on button "Application" at bounding box center [538, 66] width 47 height 20
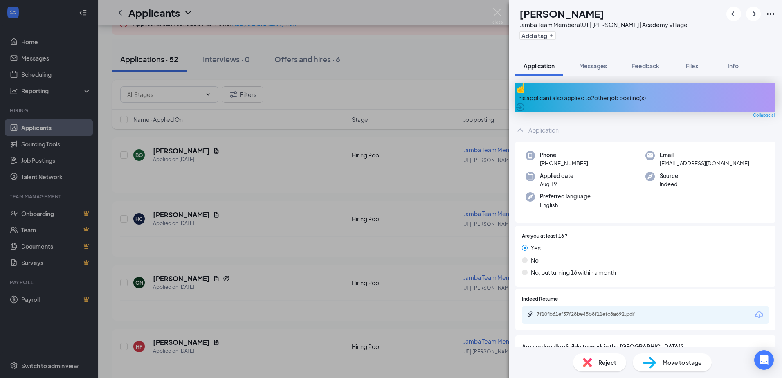
scroll to position [50, 0]
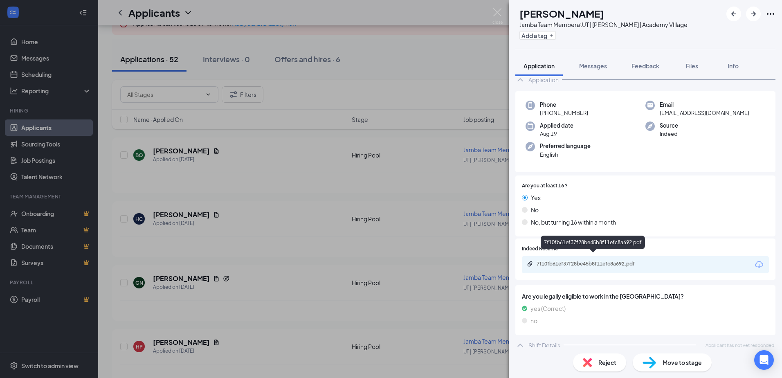
click at [598, 260] on div "7f10fb61ef37f28be45b8f11efc8a692.pdf" at bounding box center [593, 263] width 114 height 7
click at [598, 369] on div "Reject" at bounding box center [599, 362] width 53 height 18
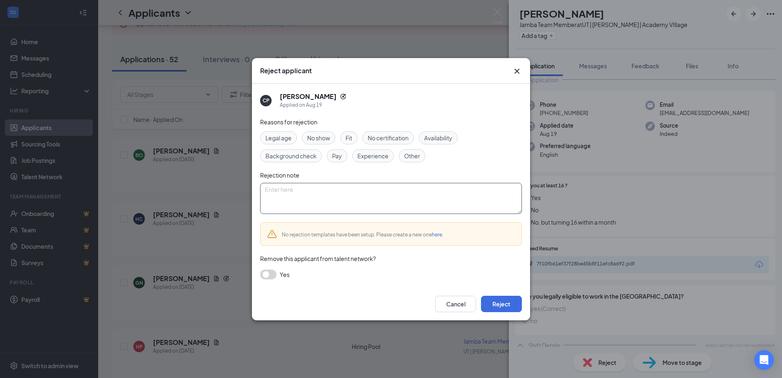
click at [388, 204] on textarea at bounding box center [391, 198] width 262 height 31
paste textarea "Thank you for your interest in the position at [GEOGRAPHIC_DATA]. After careful…"
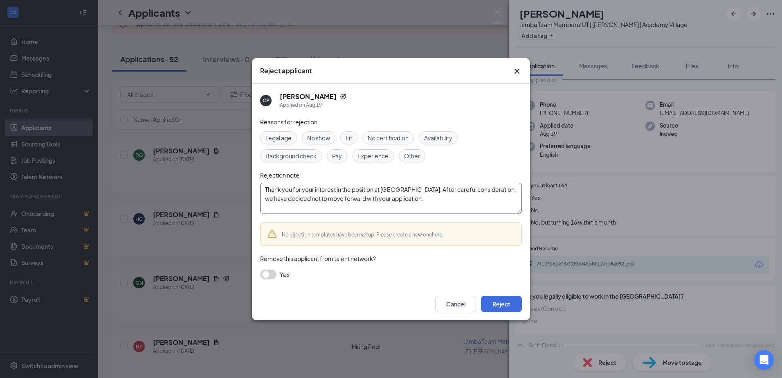
scroll to position [7, 0]
type textarea "Thank you for your interest in the position at [GEOGRAPHIC_DATA]. After careful…"
click at [451, 124] on div "Reasons for rejection" at bounding box center [391, 121] width 262 height 9
click at [447, 143] on div "Availability" at bounding box center [438, 137] width 39 height 13
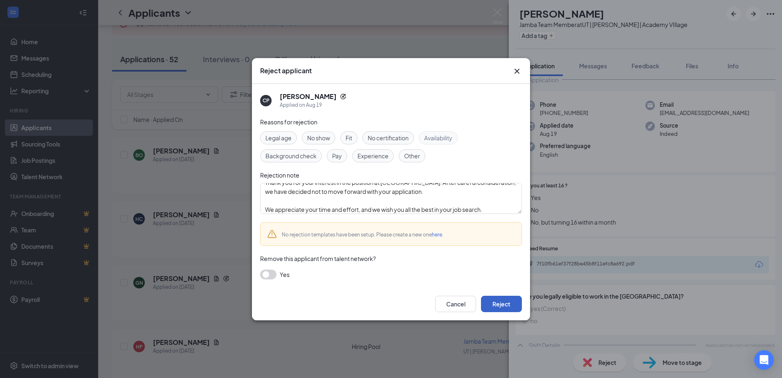
click at [512, 302] on button "Reject" at bounding box center [501, 304] width 41 height 16
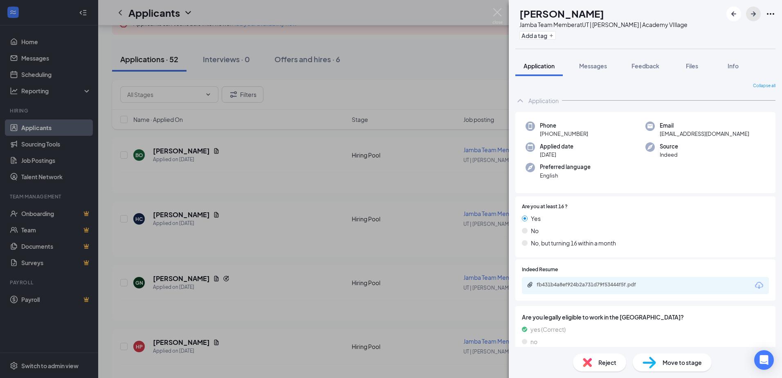
click at [752, 16] on icon "ArrowRight" at bounding box center [753, 14] width 10 height 10
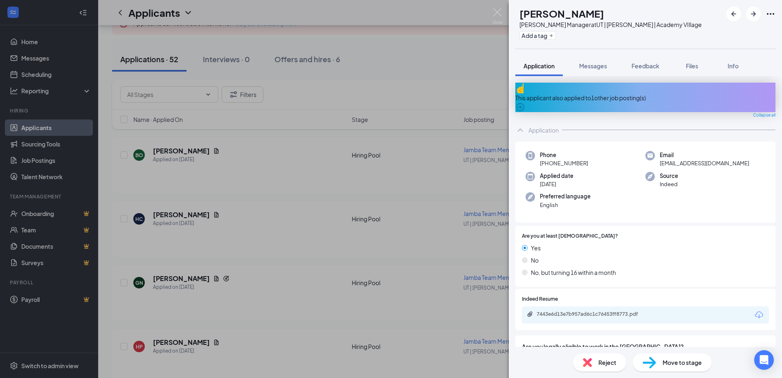
click at [651, 93] on div "This applicant also applied to 1 other job posting(s)" at bounding box center [645, 97] width 260 height 9
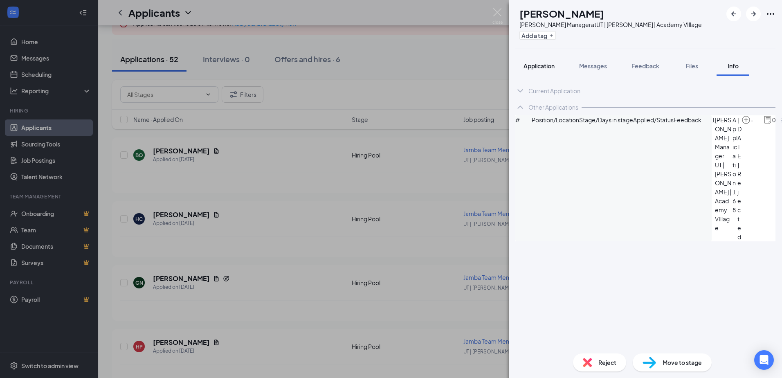
click at [543, 67] on span "Application" at bounding box center [538, 65] width 31 height 7
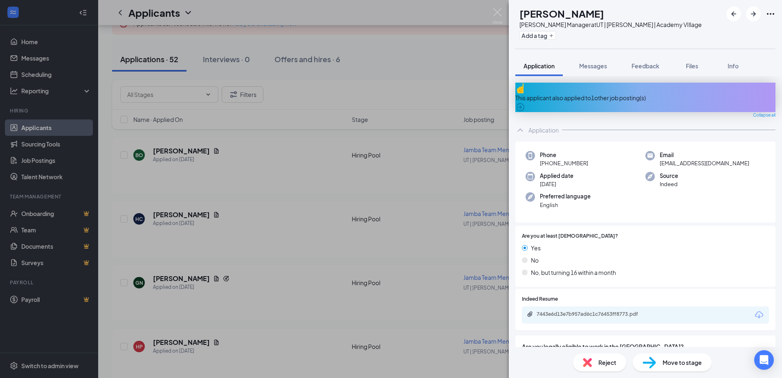
scroll to position [50, 0]
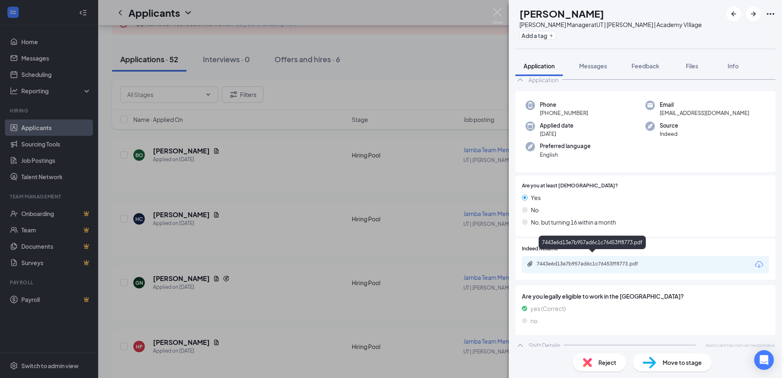
click at [623, 260] on div "7443e6d13e7b957ad6c1c76453ff8773.pdf" at bounding box center [593, 263] width 114 height 7
click at [596, 72] on button "Messages" at bounding box center [593, 66] width 44 height 20
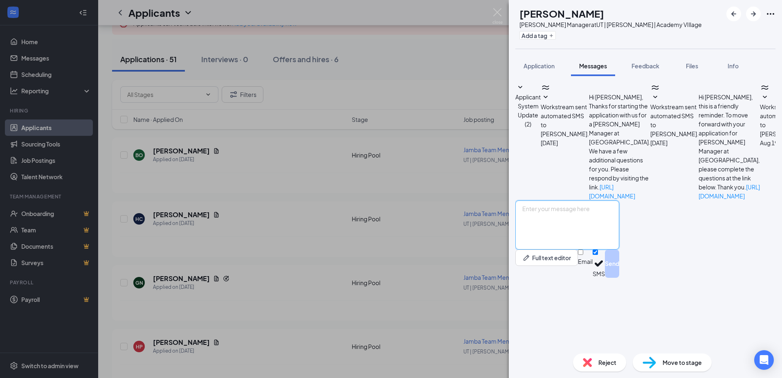
click at [567, 249] on textarea at bounding box center [567, 224] width 104 height 49
type textarea "Hello, we would like to set up an interview with you. What day would work best …"
click at [619, 278] on button "Send" at bounding box center [612, 263] width 14 height 28
click at [753, 15] on icon "ArrowRight" at bounding box center [753, 14] width 10 height 10
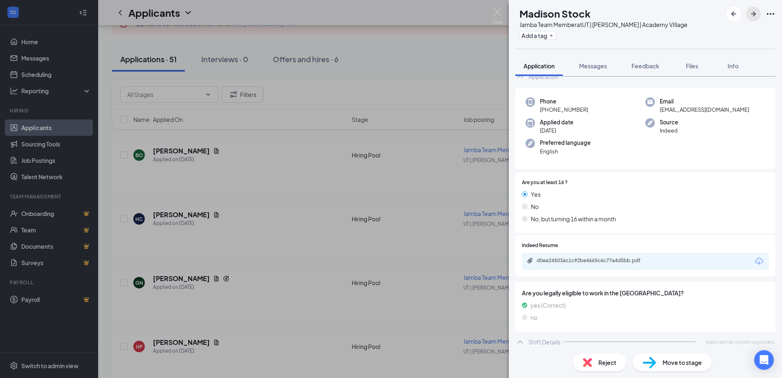
scroll to position [27, 0]
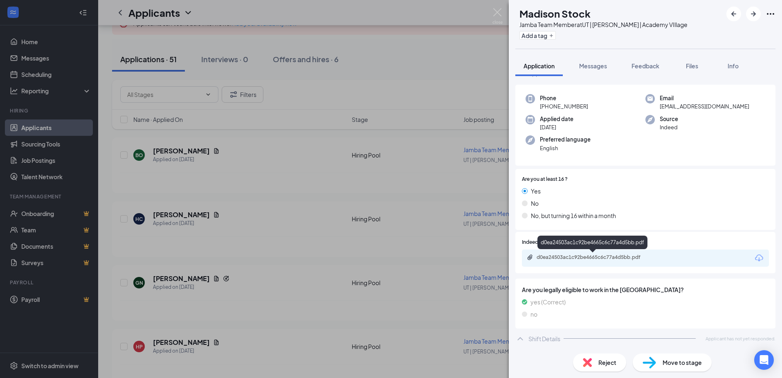
click at [633, 261] on div "d0ea24503ac1c92be4665c6c77a4d5bb.pdf" at bounding box center [593, 258] width 132 height 8
click at [613, 345] on div "Shift Details Applicant has not yet responded." at bounding box center [645, 338] width 260 height 16
click at [608, 354] on div "Reject" at bounding box center [599, 362] width 53 height 18
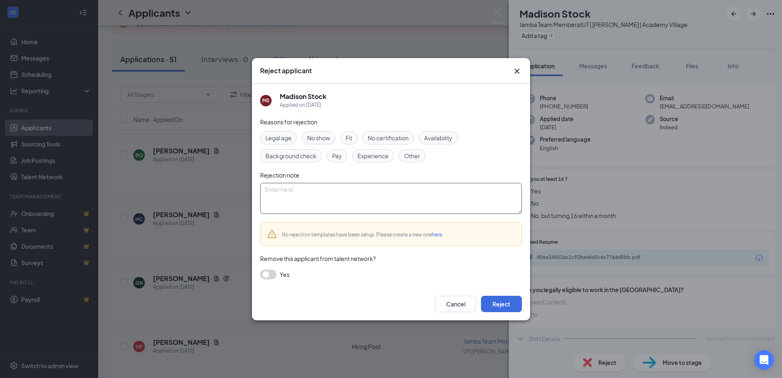
click at [444, 193] on textarea at bounding box center [391, 198] width 262 height 31
paste textarea "Thank you for your interest in the position at [GEOGRAPHIC_DATA]. After careful…"
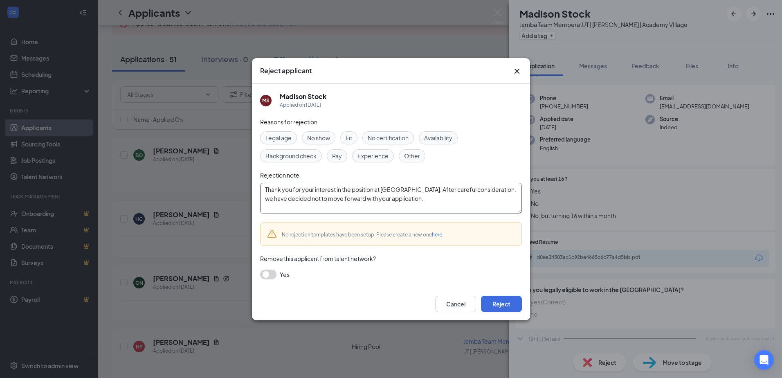
scroll to position [7, 0]
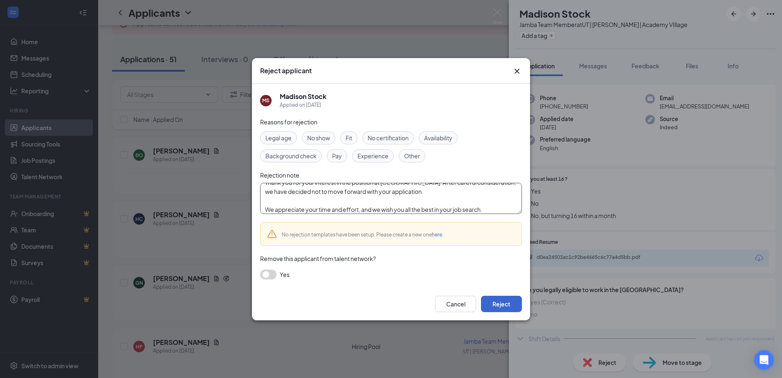
type textarea "Thank you for your interest in the position at [GEOGRAPHIC_DATA]. After careful…"
click at [508, 309] on button "Reject" at bounding box center [501, 304] width 41 height 16
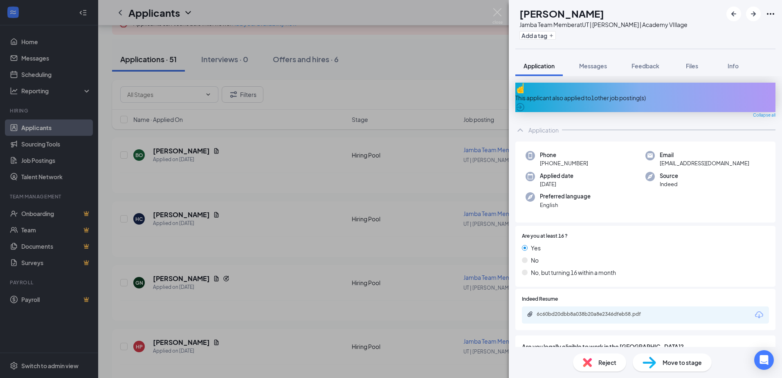
click at [589, 93] on div "This applicant also applied to 1 other job posting(s)" at bounding box center [645, 97] width 260 height 9
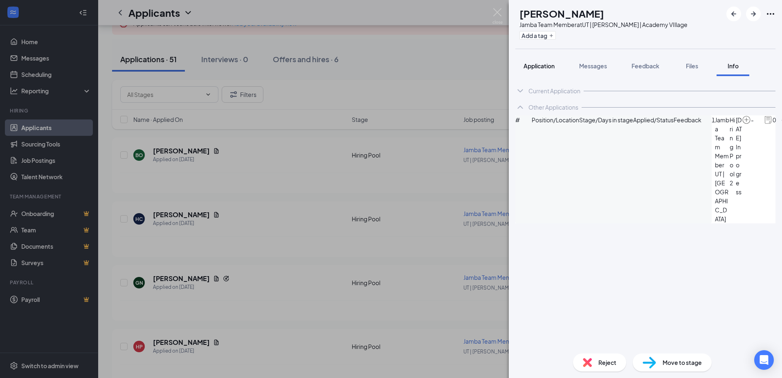
click at [546, 62] on span "Application" at bounding box center [538, 65] width 31 height 7
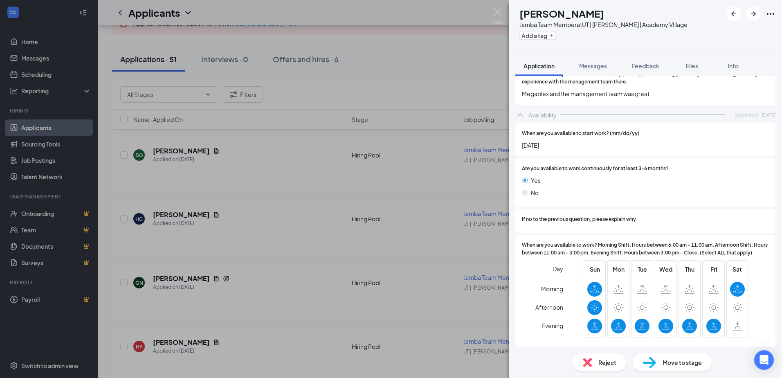
scroll to position [568, 0]
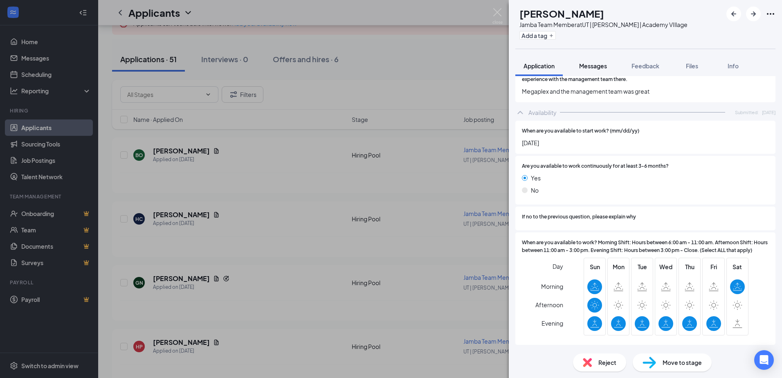
click at [597, 61] on button "Messages" at bounding box center [593, 66] width 44 height 20
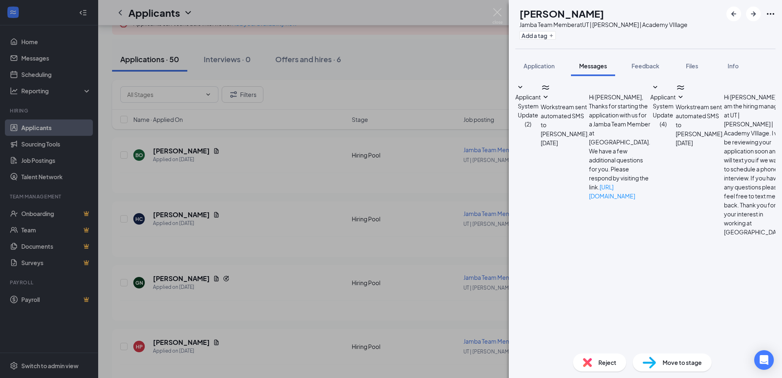
type textarea "Hello, we would like to set up an interview with you. What day would work best?"
click at [757, 15] on icon "ArrowRight" at bounding box center [753, 14] width 10 height 10
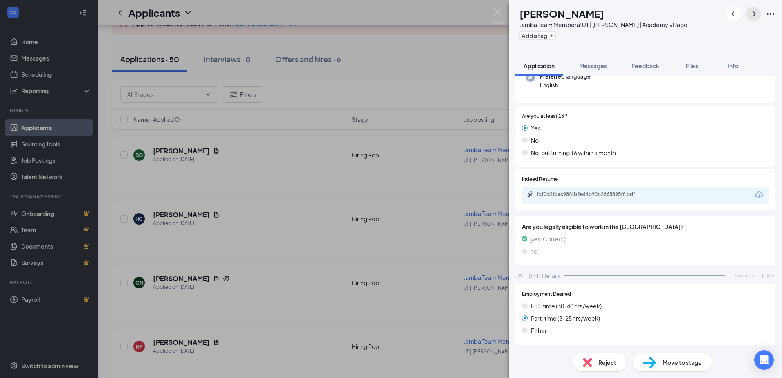
scroll to position [90, 0]
click at [619, 191] on div "fcf0d2fcac98f4b2e44b90b2665895ff.pdf" at bounding box center [645, 195] width 247 height 17
click at [614, 193] on div "fcf0d2fcac98f4b2e44b90b2665895ff.pdf" at bounding box center [593, 194] width 114 height 7
